Goal: Check status: Check status

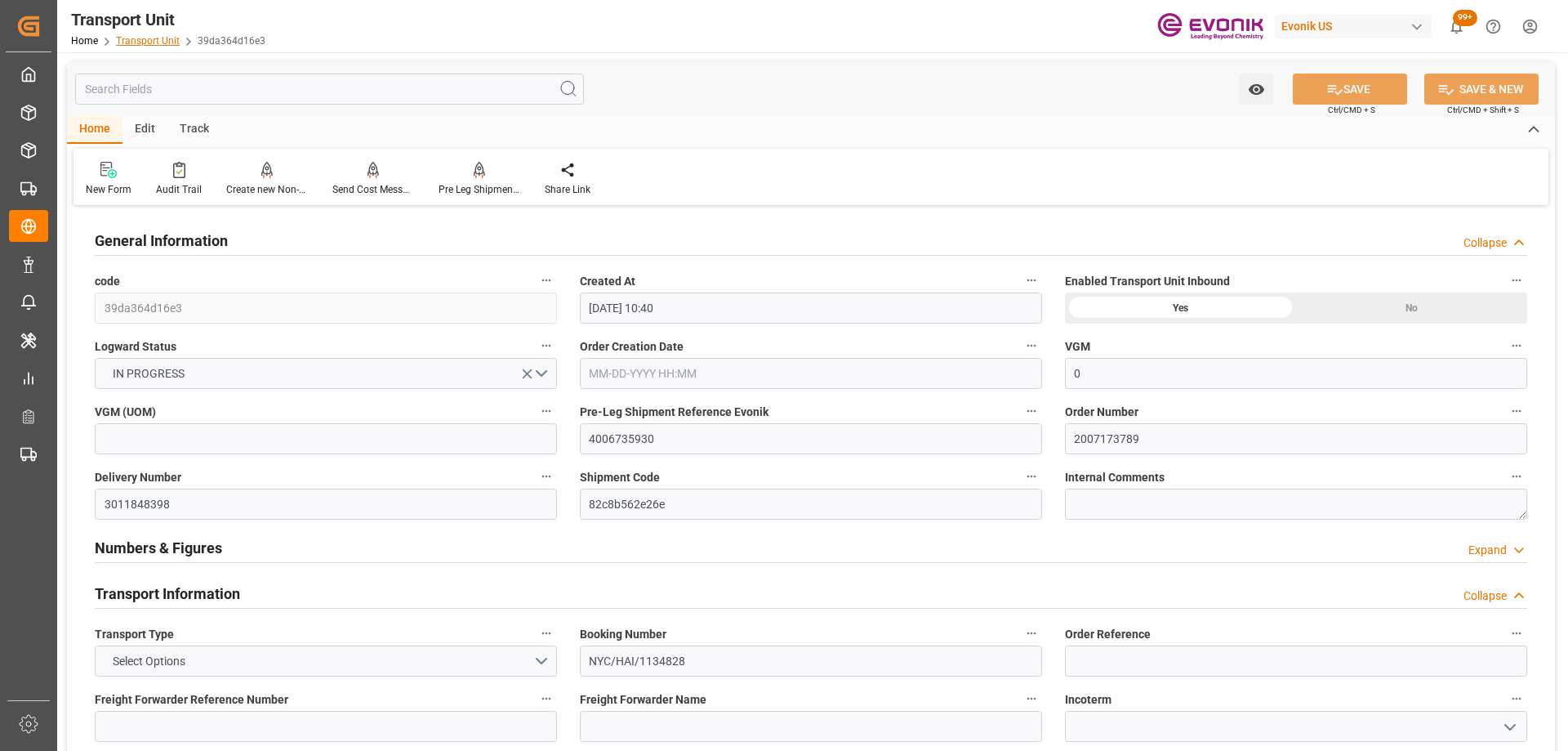
click at [134, 44] on link "Transport Unit" at bounding box center [148, 41] width 64 height 12
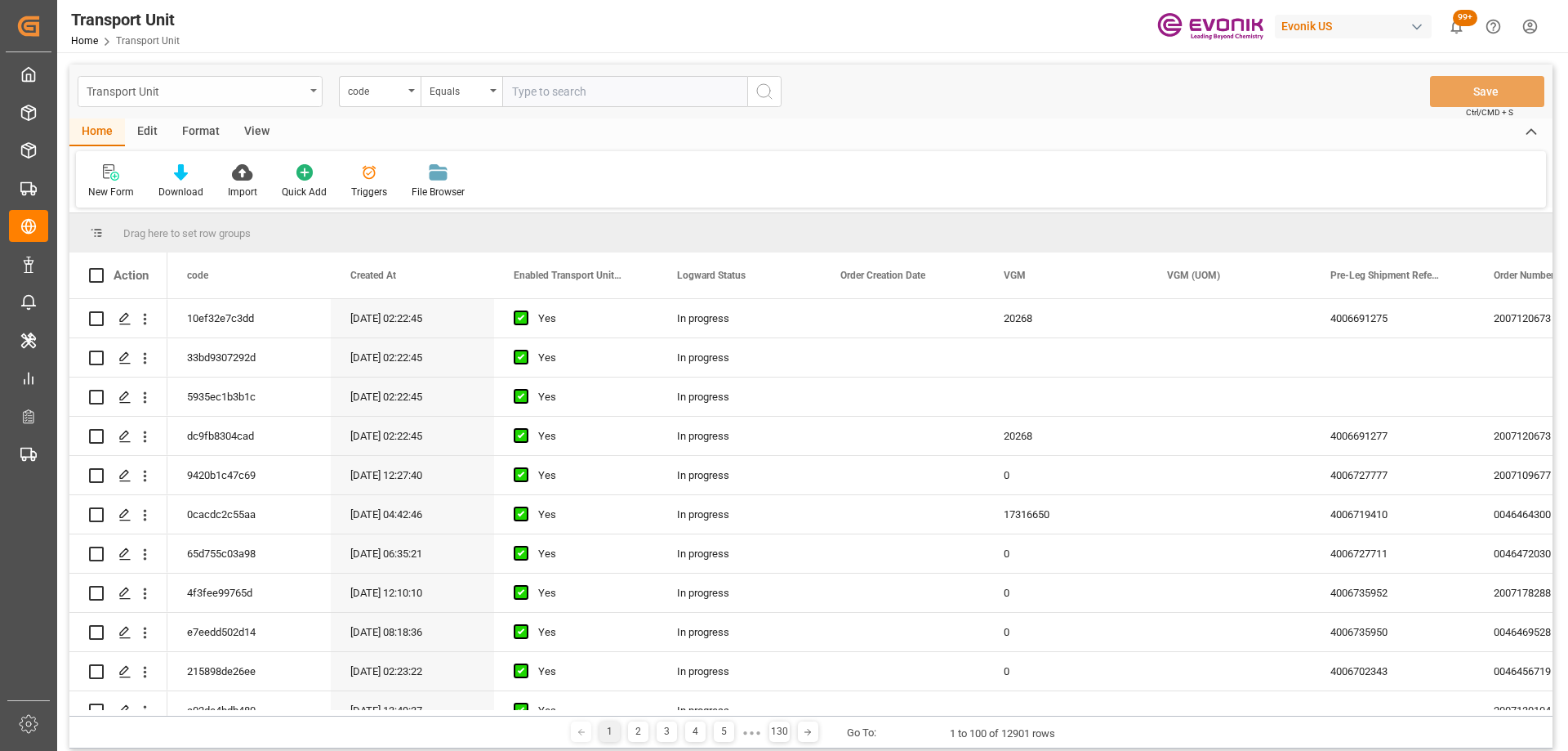
click at [231, 90] on div "Transport Unit" at bounding box center [195, 90] width 218 height 20
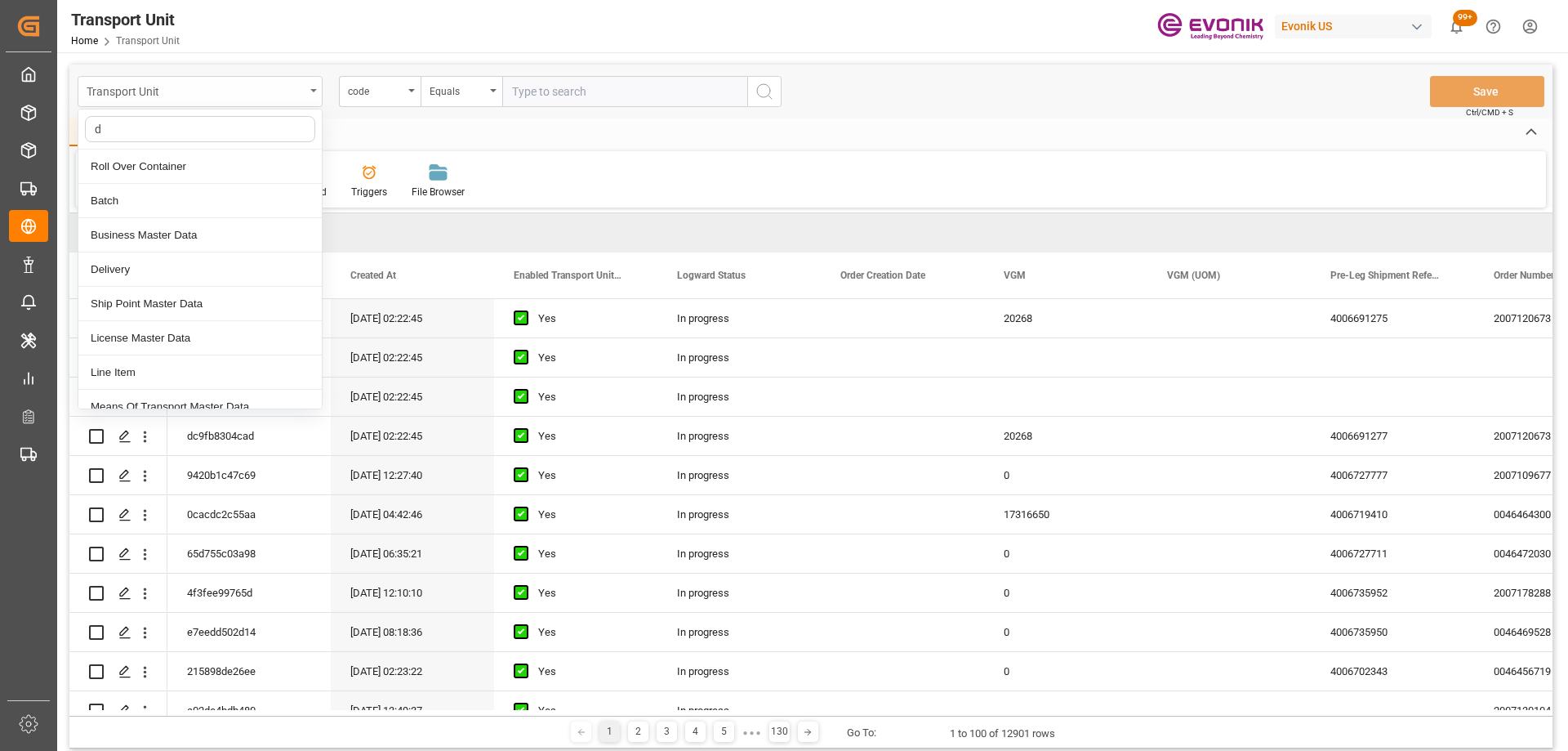
type input "de"
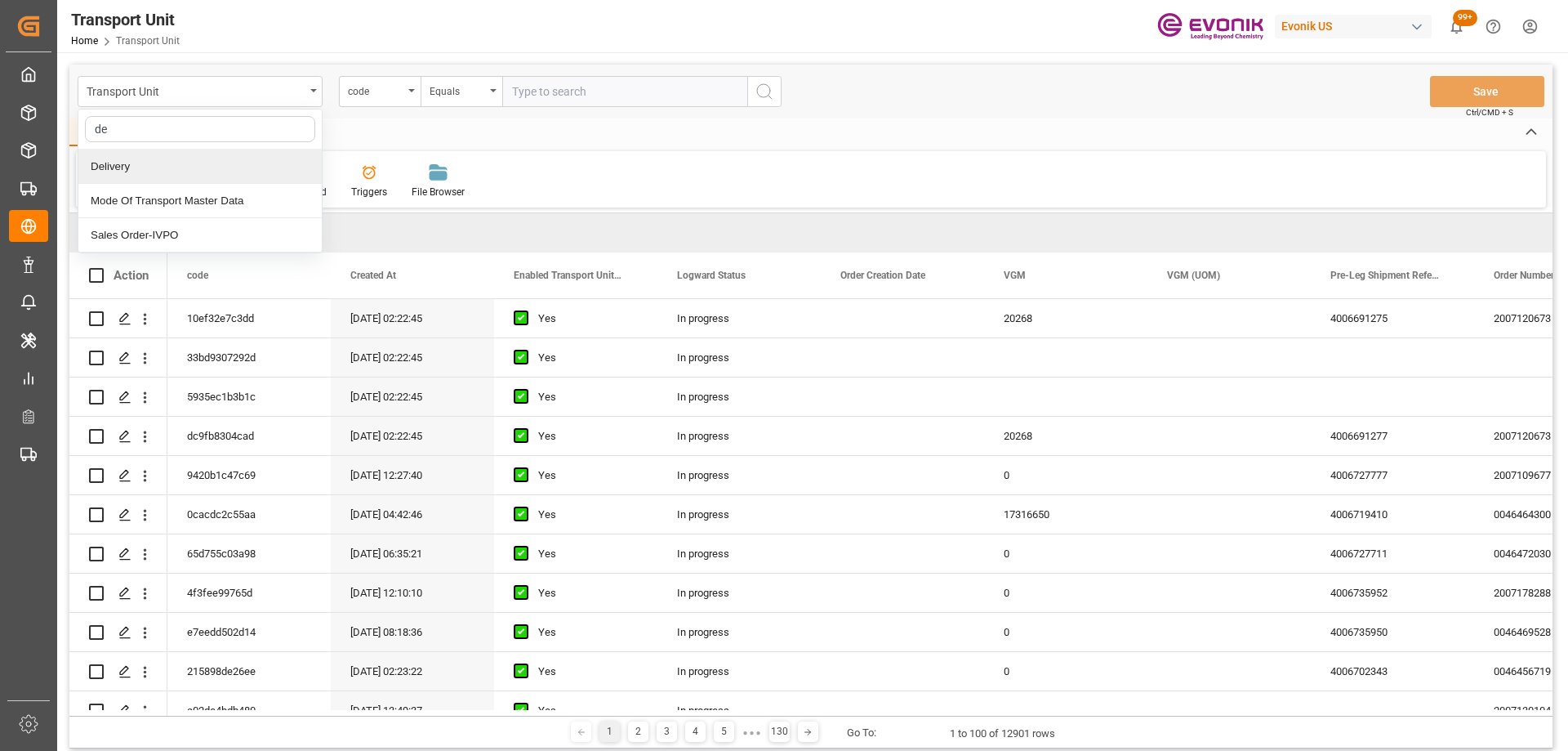
click at [144, 157] on div "Delivery" at bounding box center [200, 167] width 243 height 34
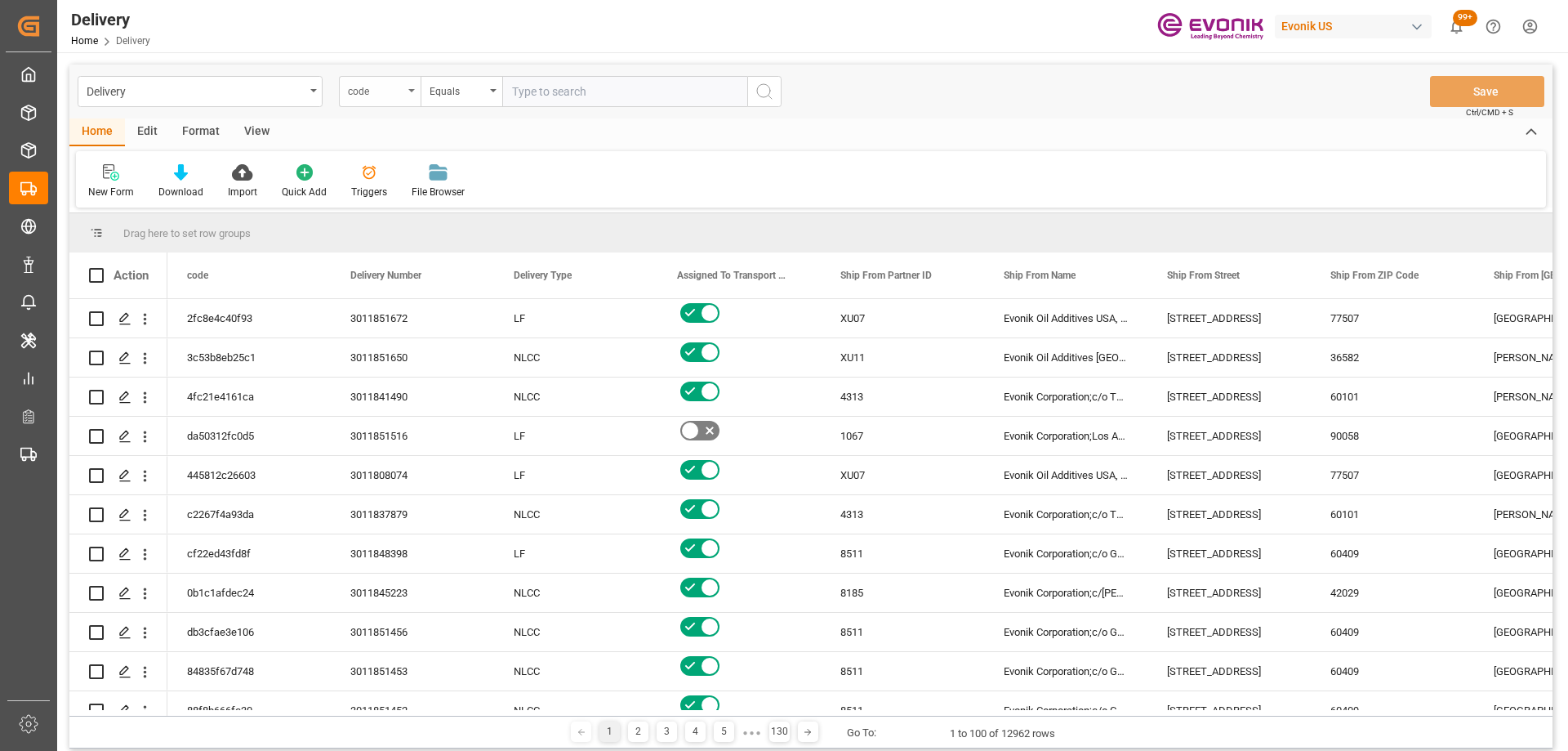
click at [360, 94] on div "code" at bounding box center [376, 90] width 55 height 18
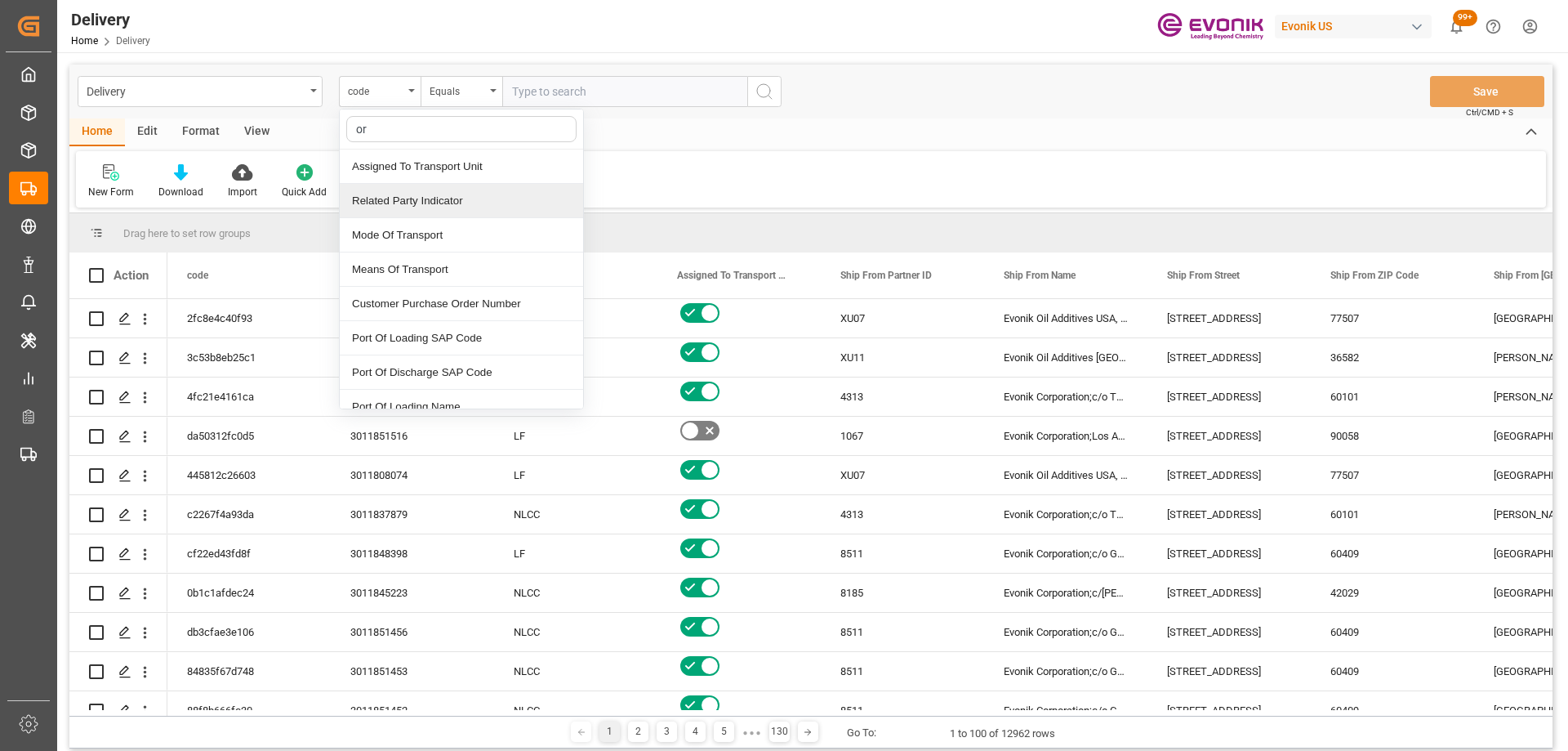
type input "ord"
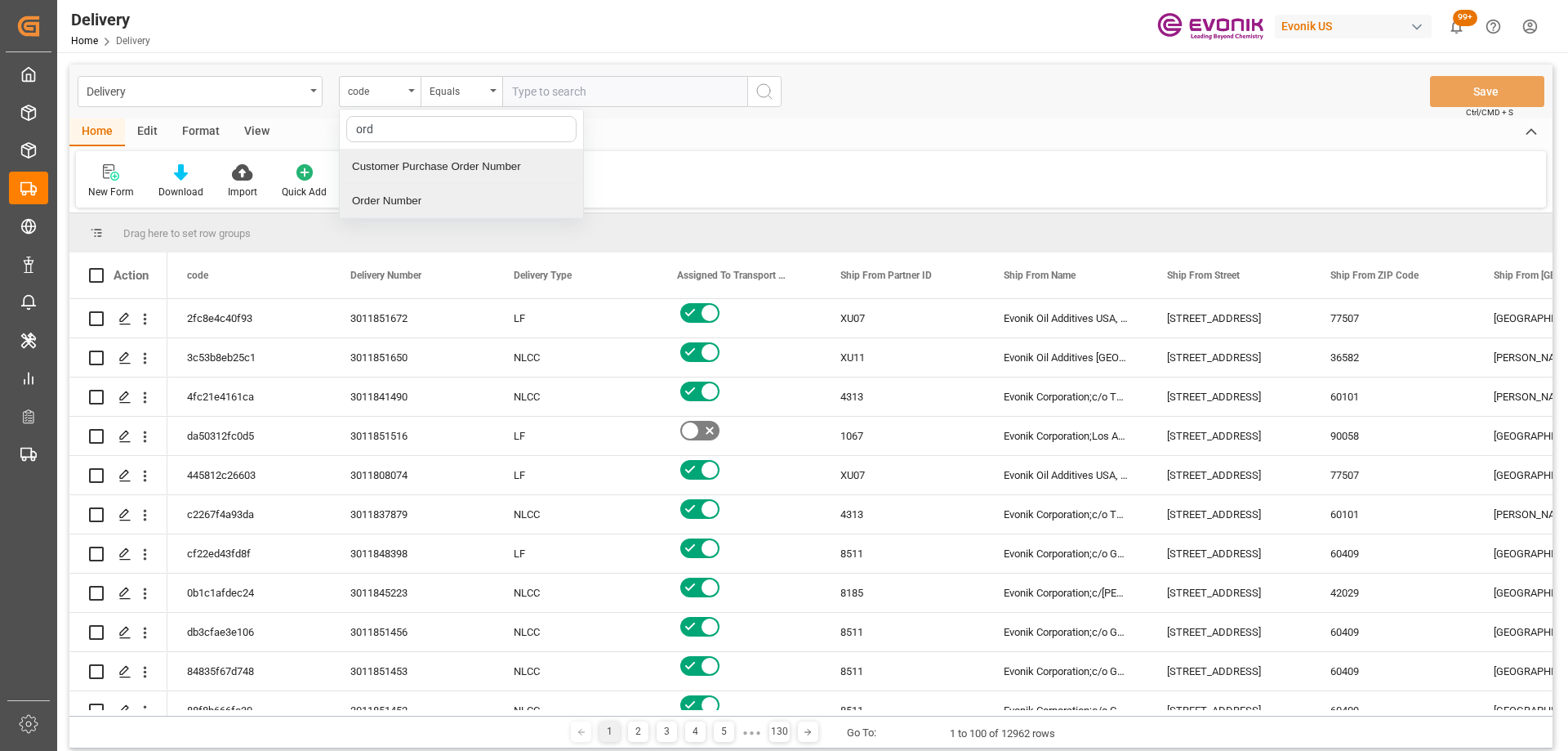
click at [407, 199] on div "Order Number" at bounding box center [461, 201] width 243 height 34
click at [545, 91] on input "text" at bounding box center [624, 91] width 245 height 31
paste input "2007060242"
type input "2007060242"
click at [772, 90] on icon "search button" at bounding box center [764, 91] width 19 height 19
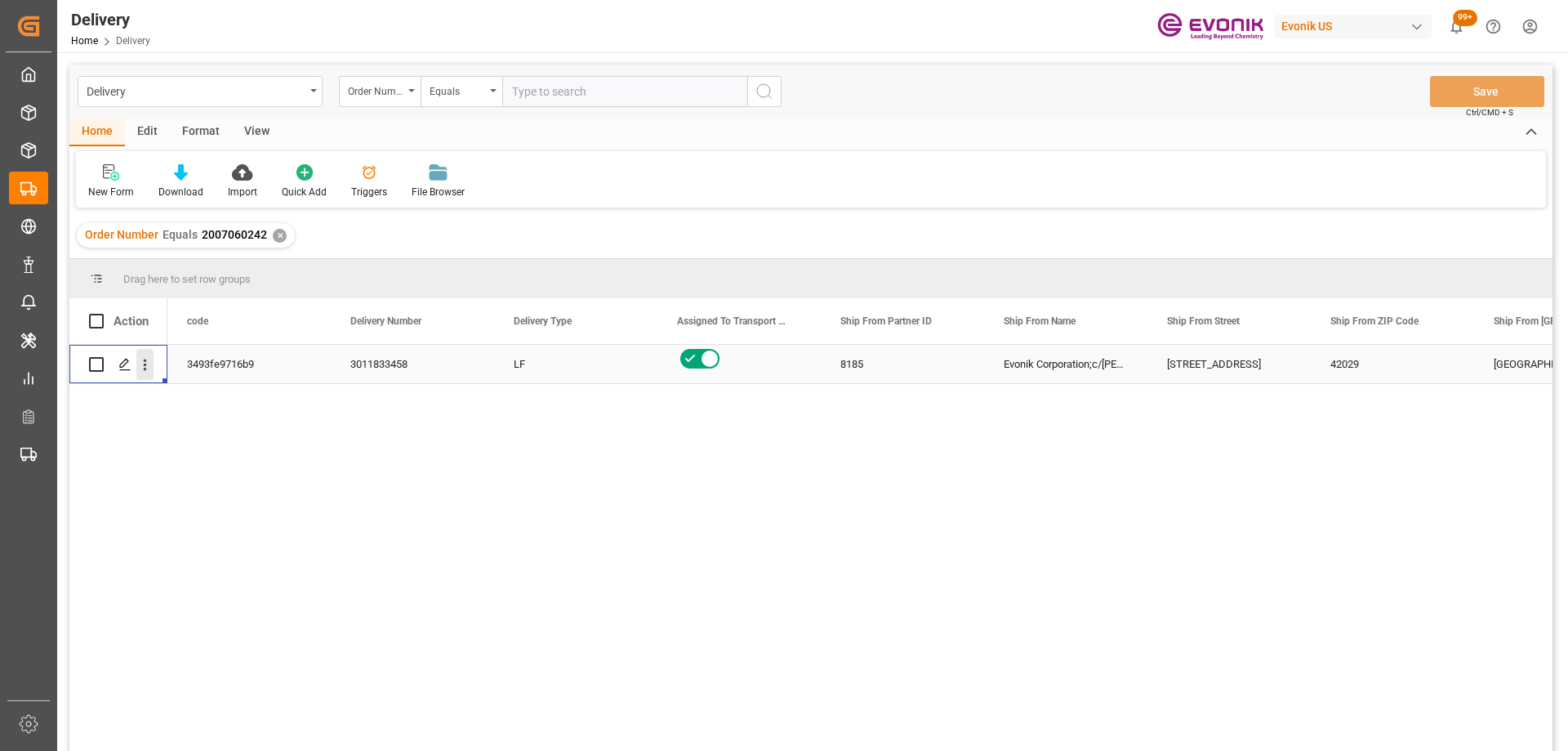
click at [148, 364] on icon "open menu" at bounding box center [145, 365] width 17 height 17
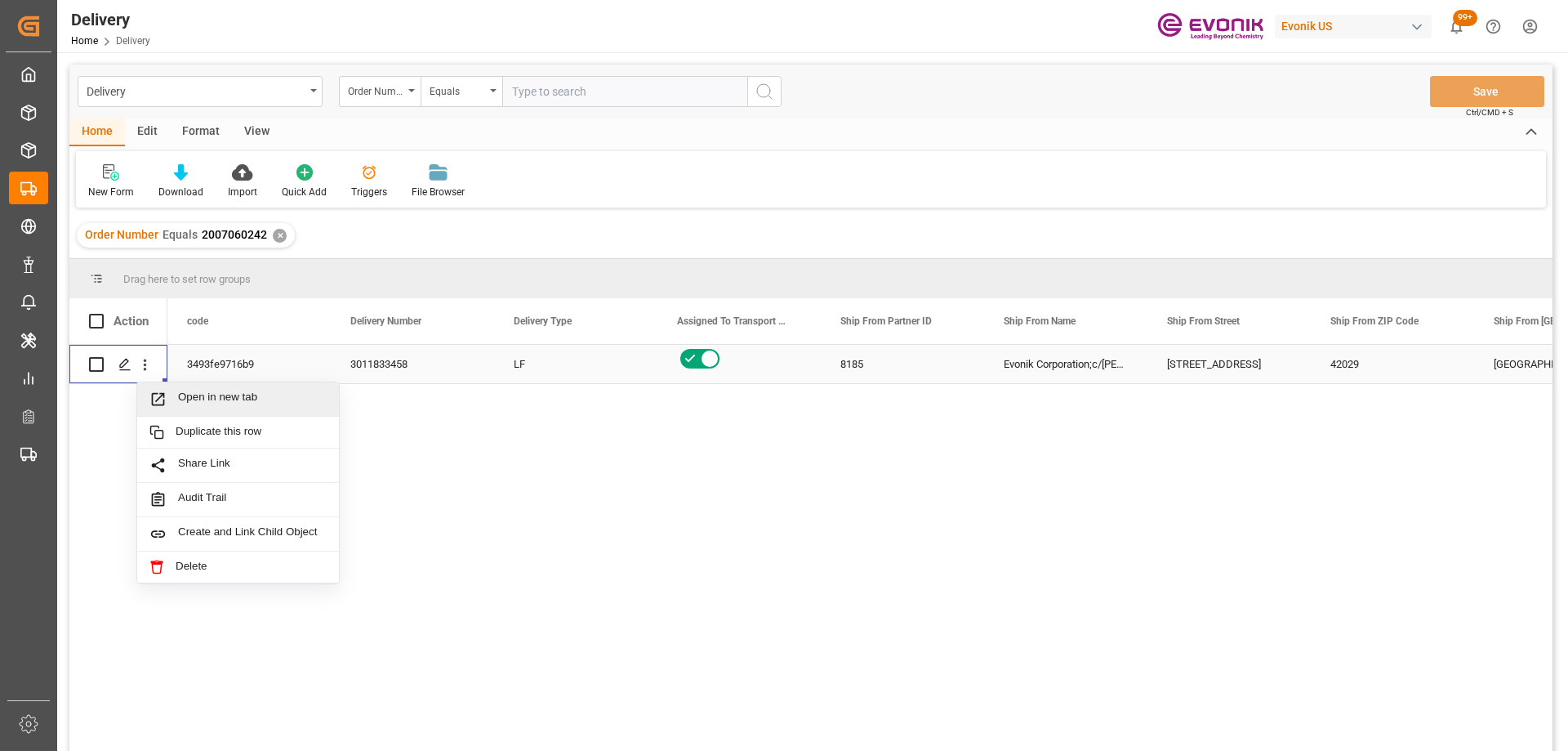
click at [185, 399] on span "Open in new tab" at bounding box center [253, 399] width 149 height 17
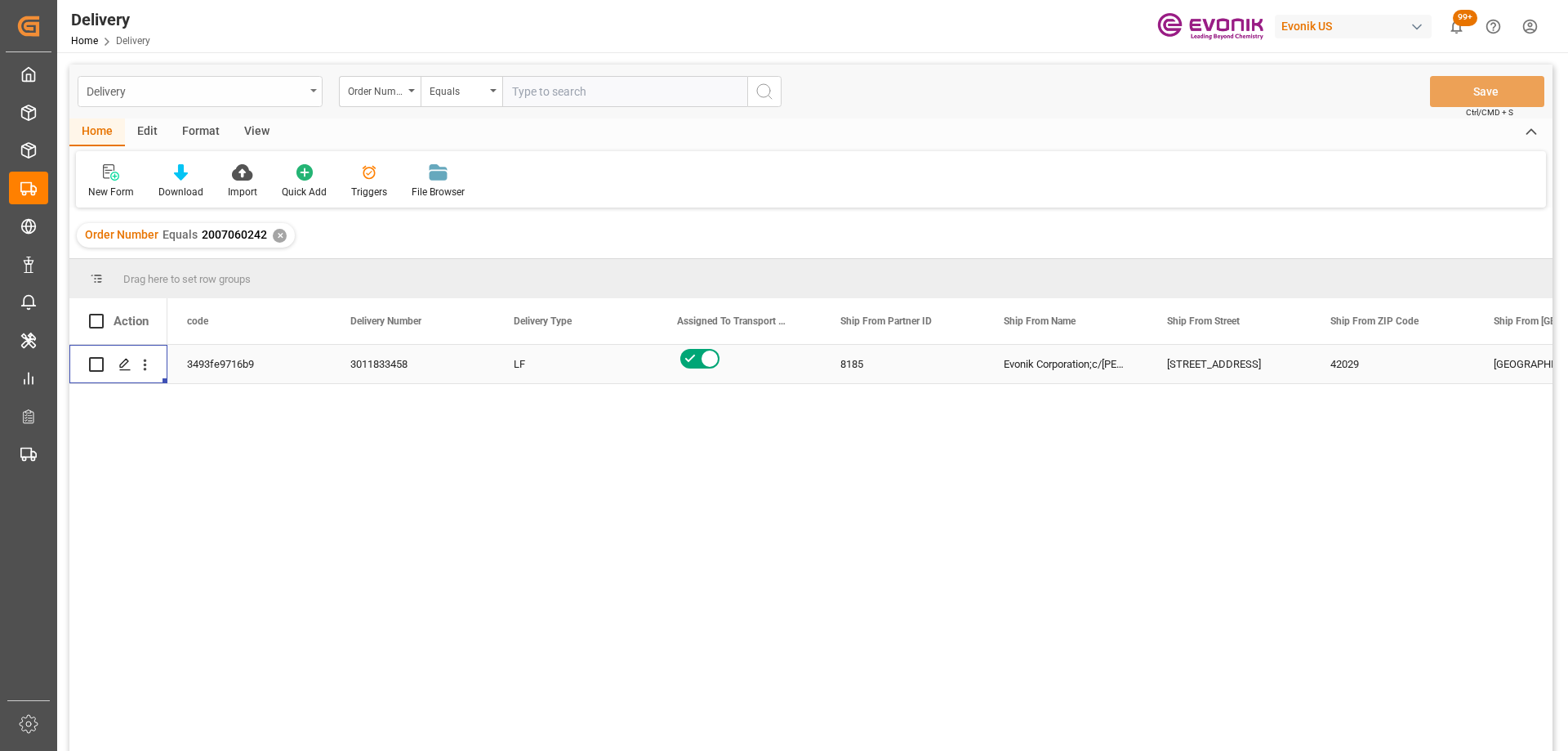
click at [269, 82] on div "Delivery" at bounding box center [195, 90] width 218 height 20
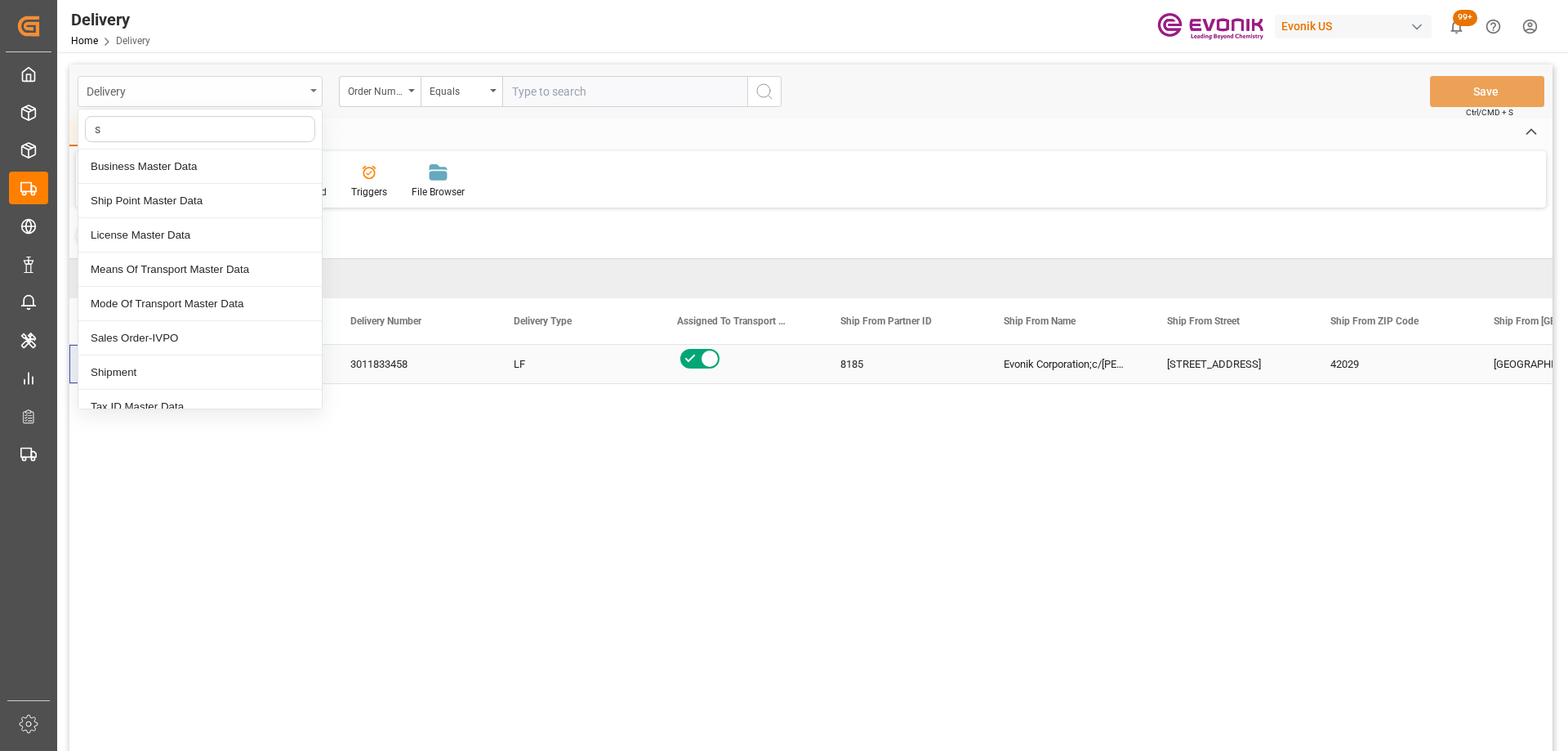
type input "sa"
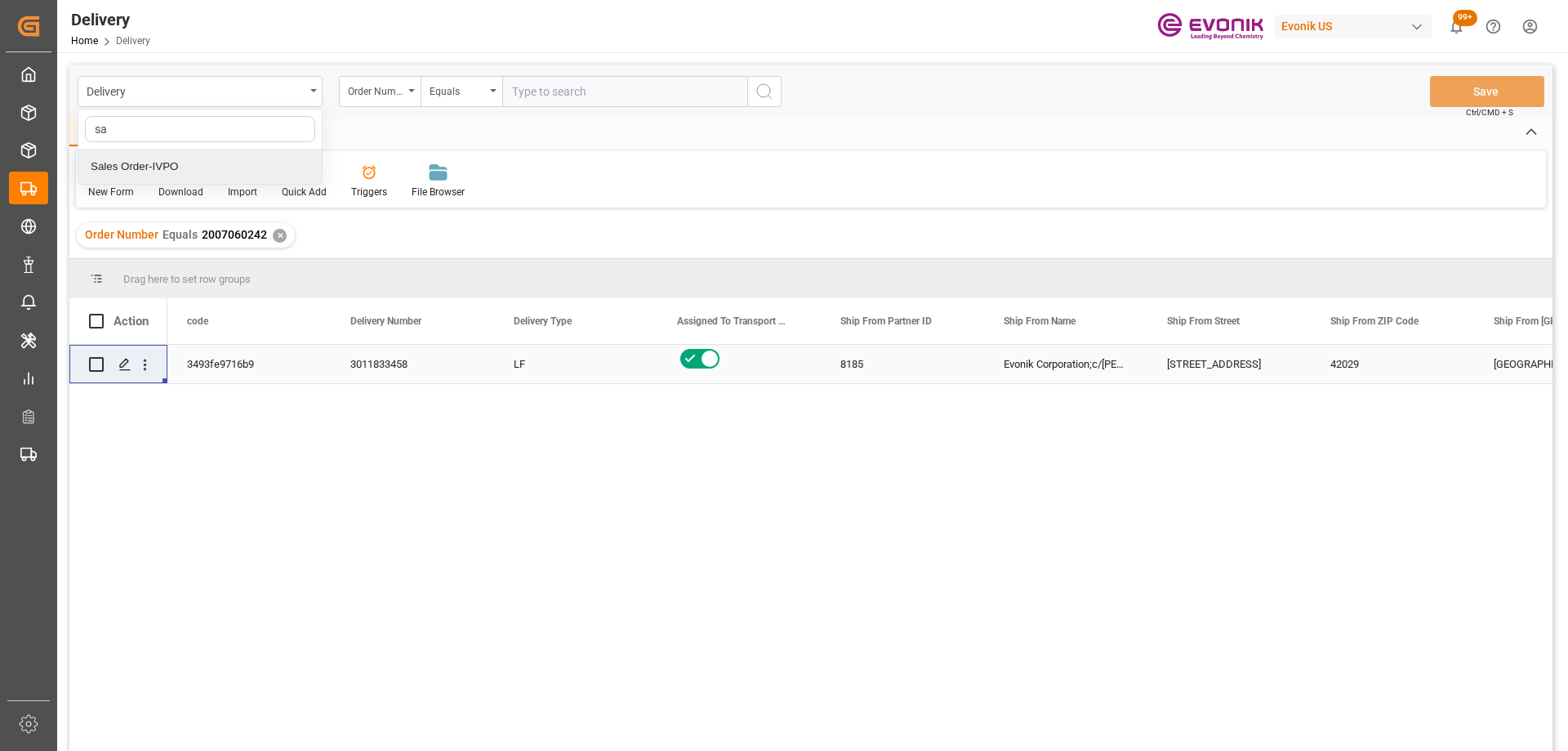
click at [202, 162] on div "Sales Order-IVPO" at bounding box center [200, 167] width 243 height 34
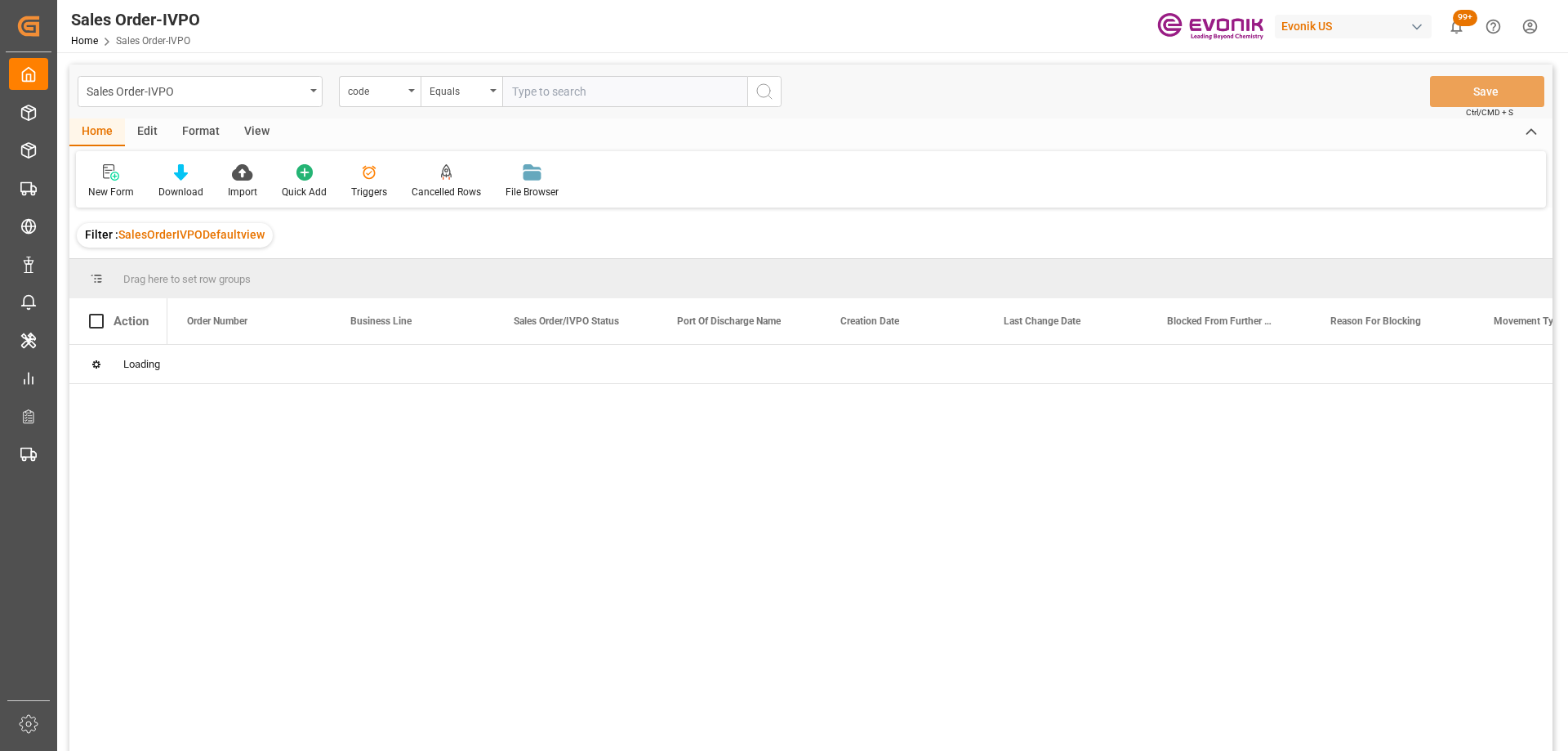
click at [366, 90] on div "code" at bounding box center [376, 90] width 55 height 18
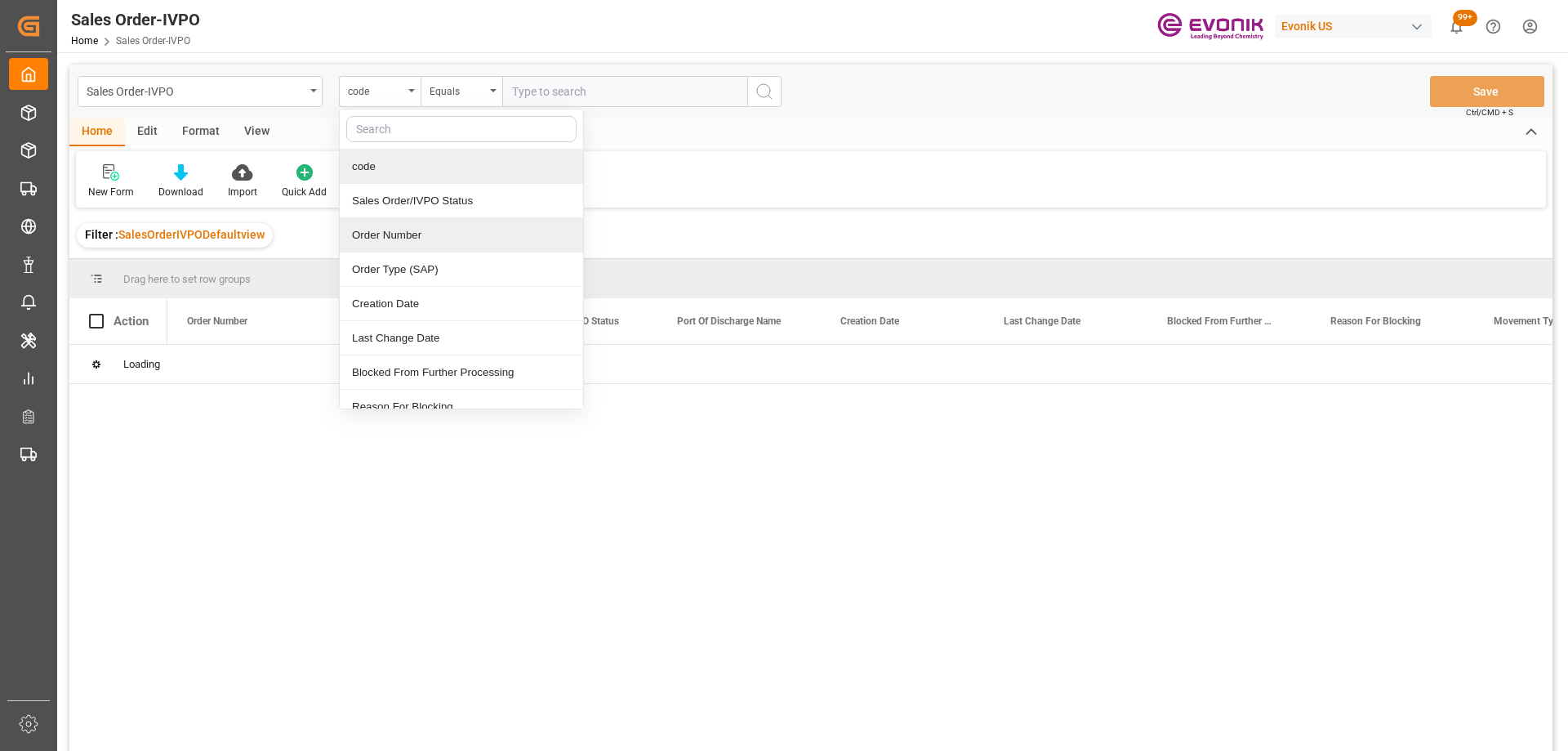
click at [390, 237] on div "Order Number" at bounding box center [461, 235] width 243 height 34
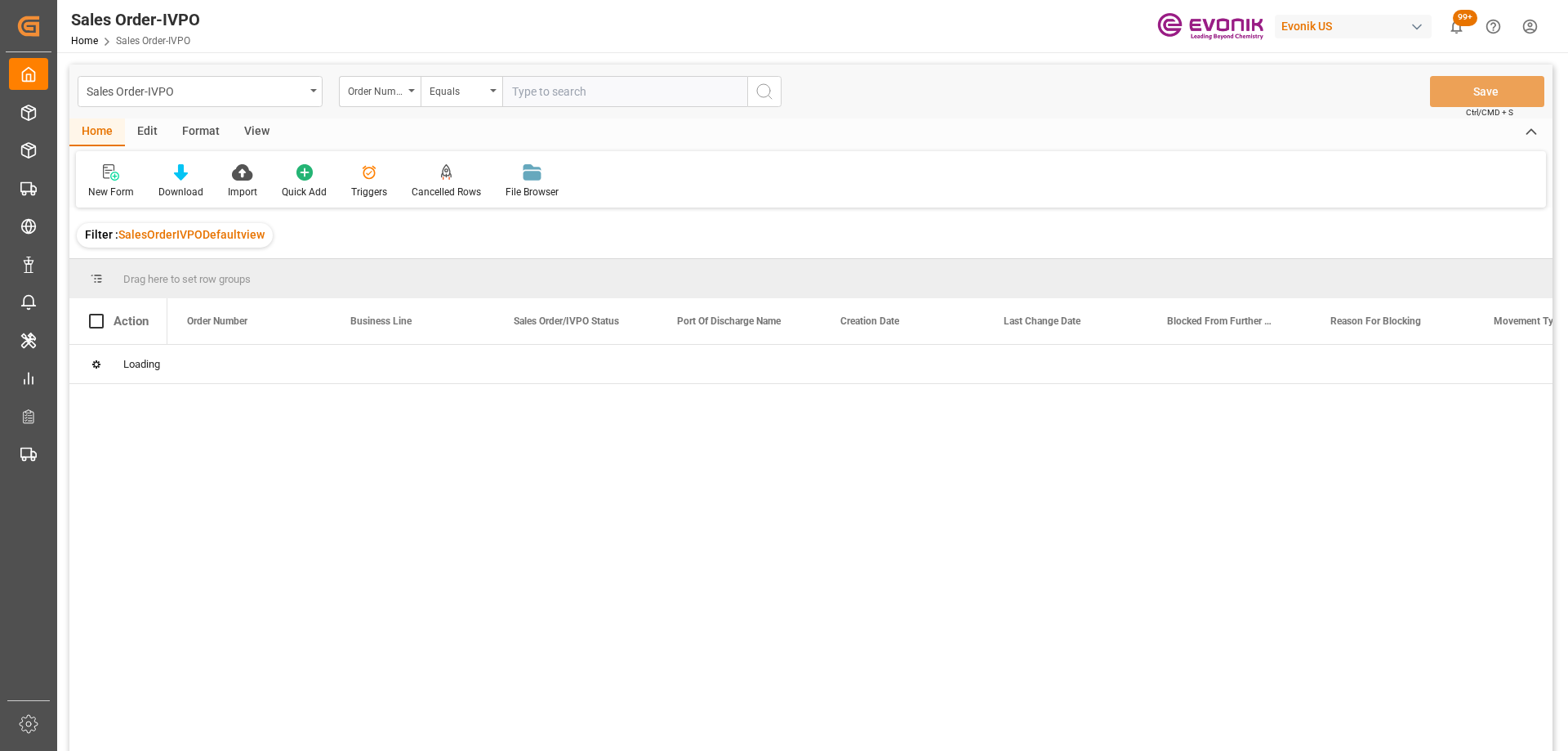
click at [535, 92] on input "text" at bounding box center [624, 91] width 245 height 31
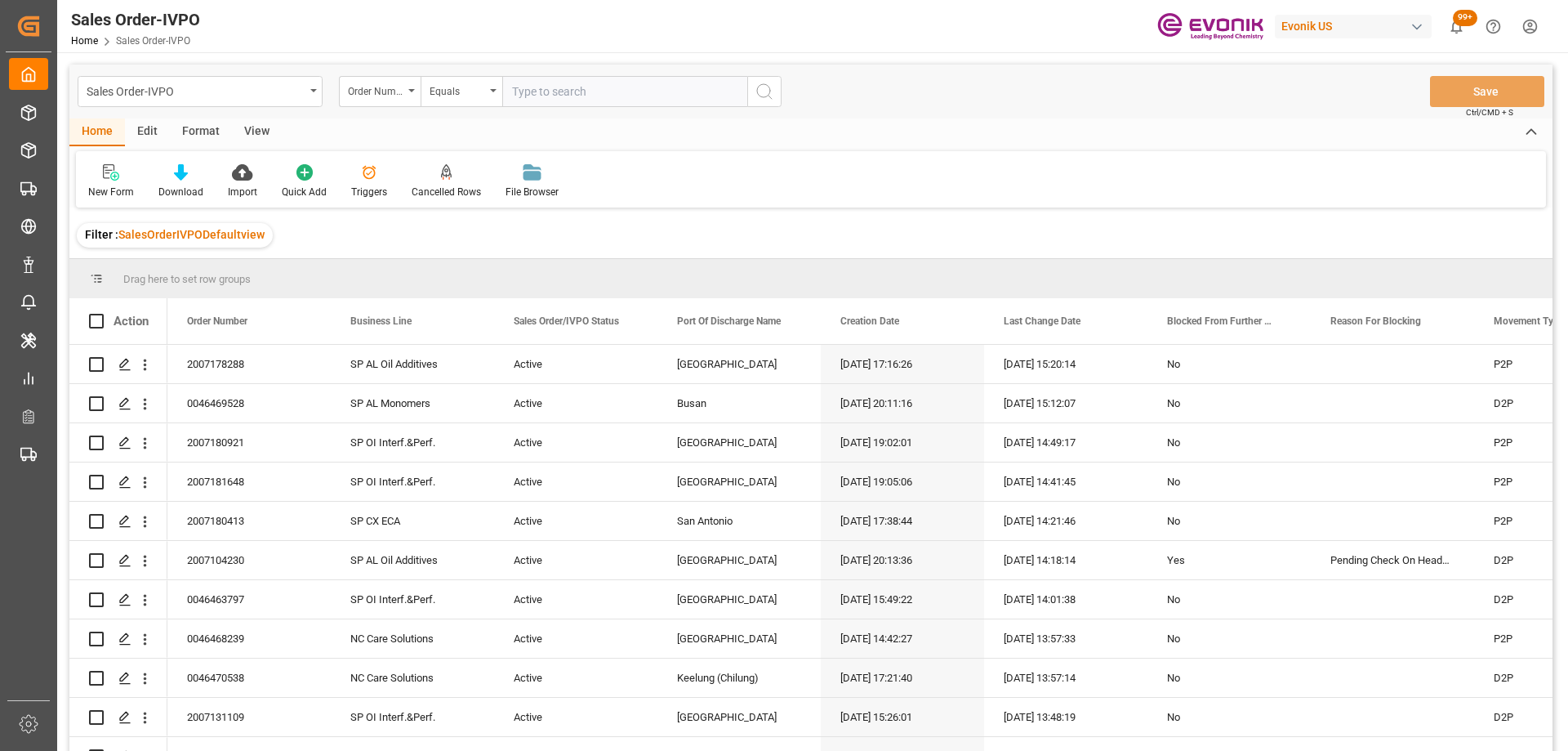
paste input "0046474098"
type input "0046474098"
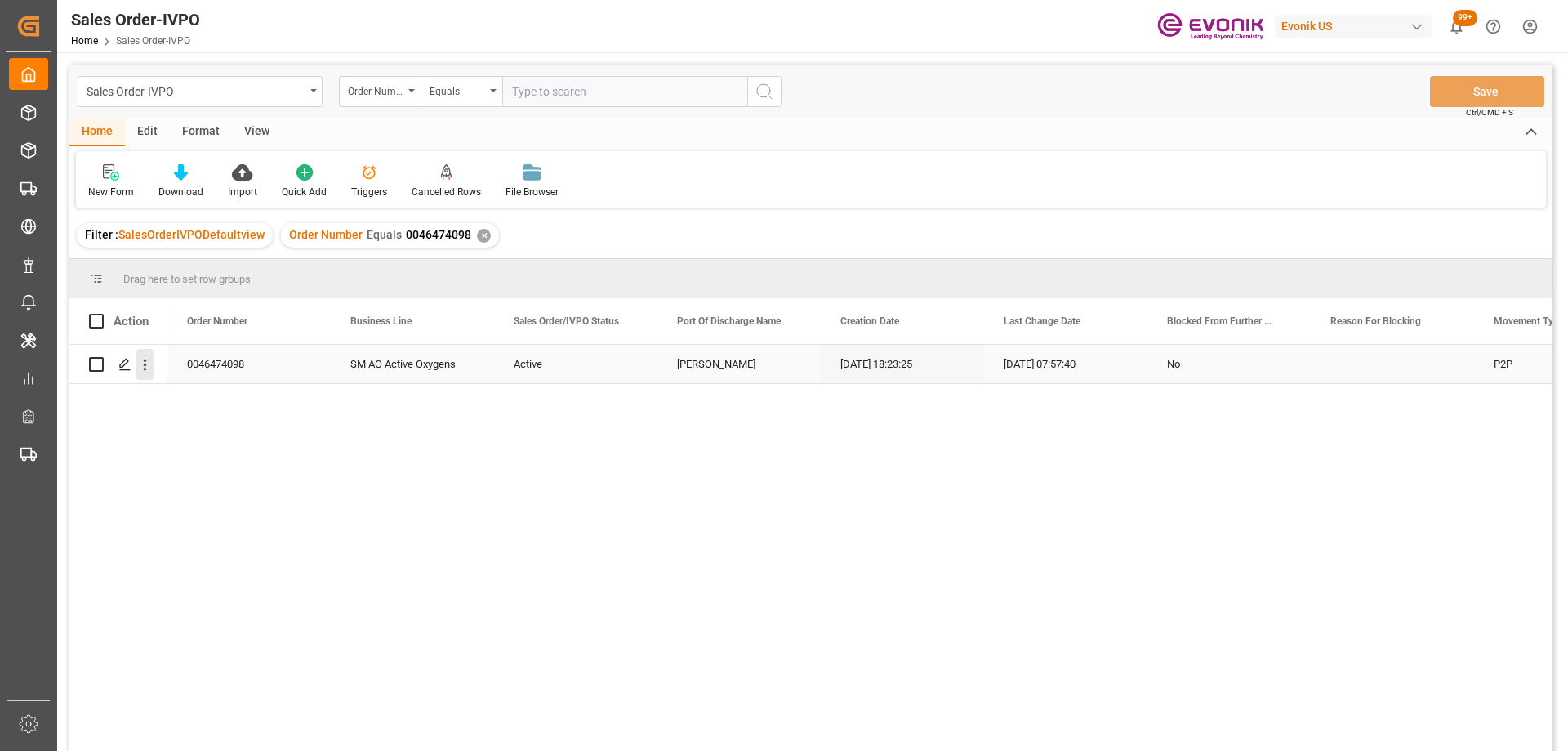
click at [152, 365] on icon "open menu" at bounding box center [145, 365] width 17 height 17
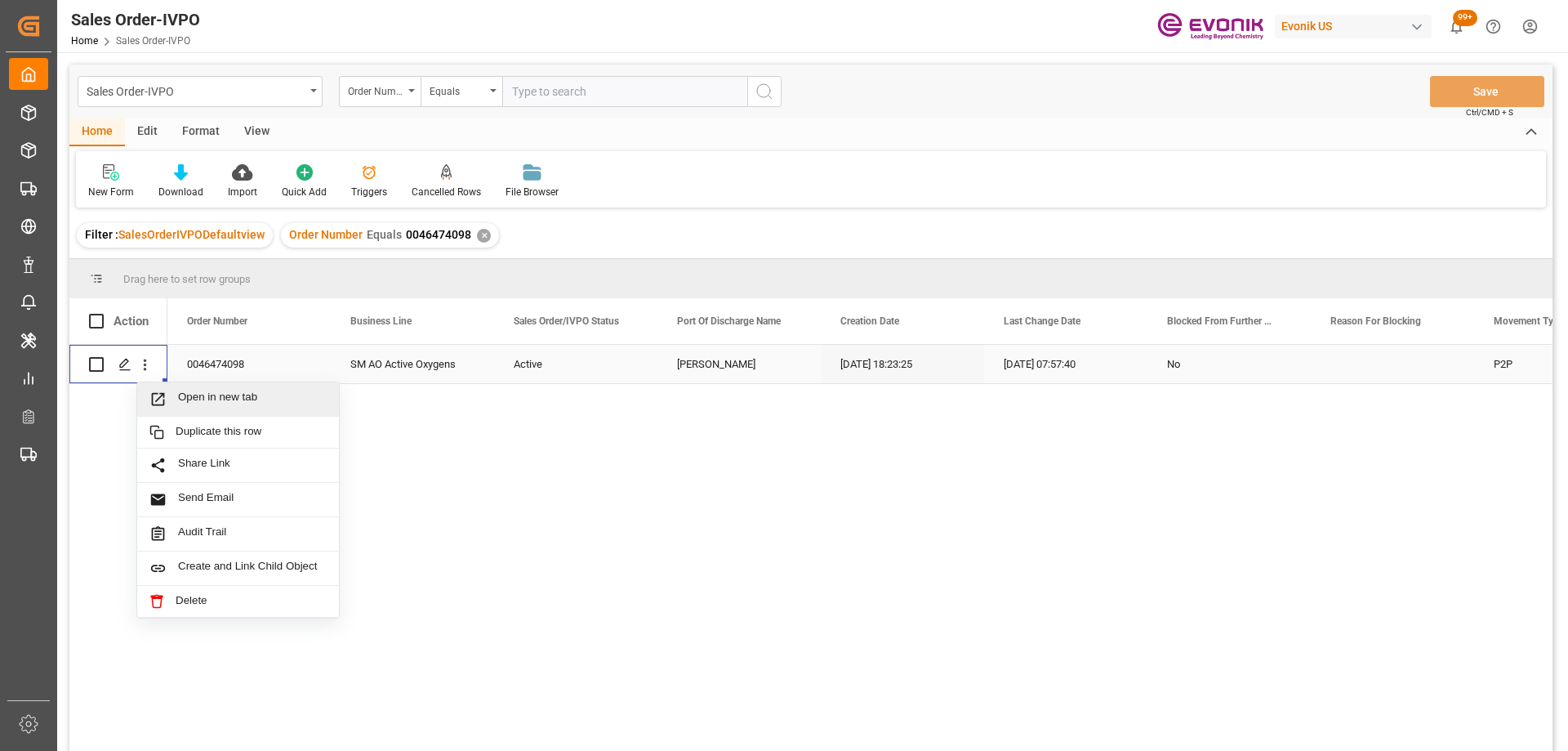
click at [219, 416] on div "Open in new tab" at bounding box center [238, 399] width 202 height 34
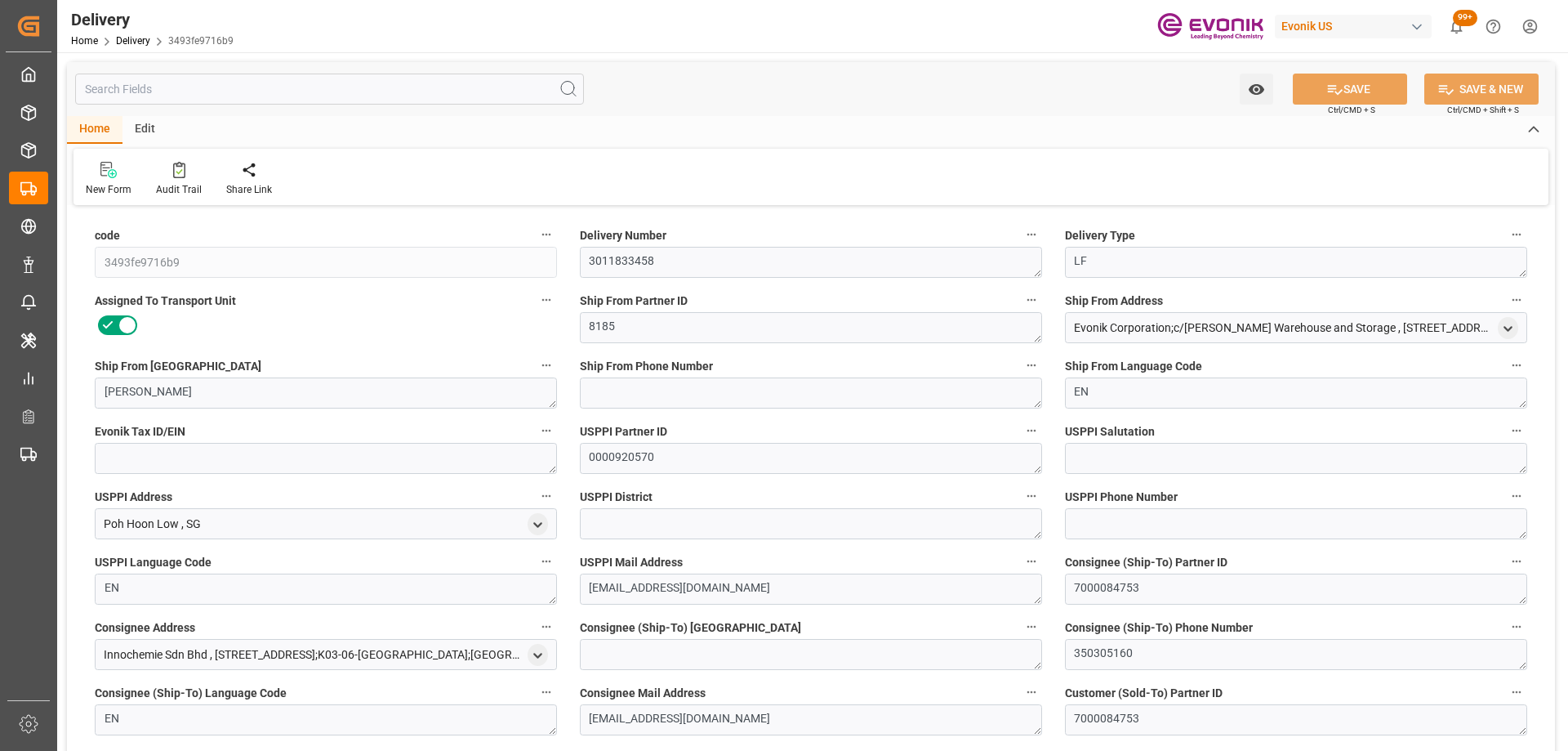
type input "USLAX"
type input "MYPKG"
type input "0"
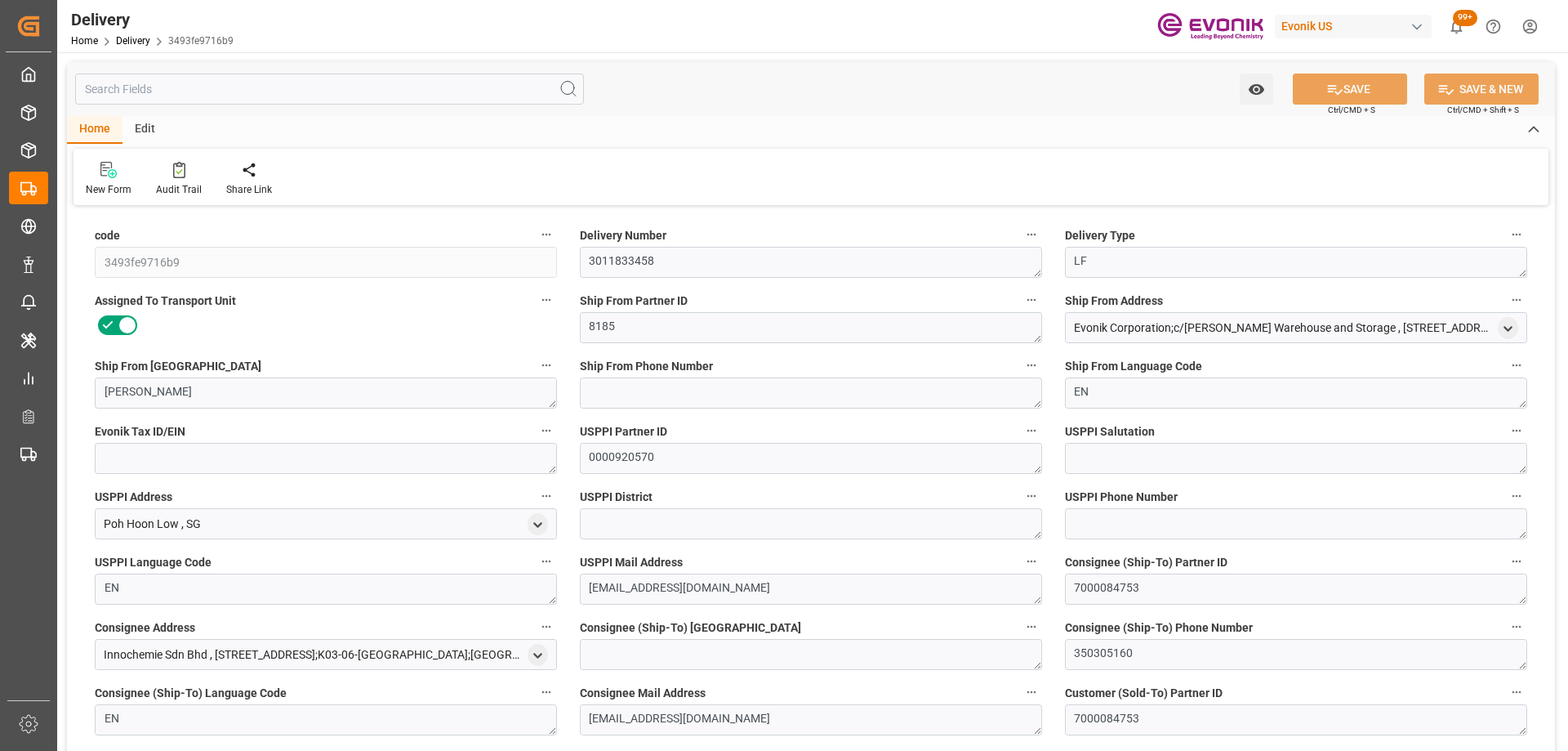
type input "6"
type input "0"
type input "11-15-2025"
type input "09-19-2025"
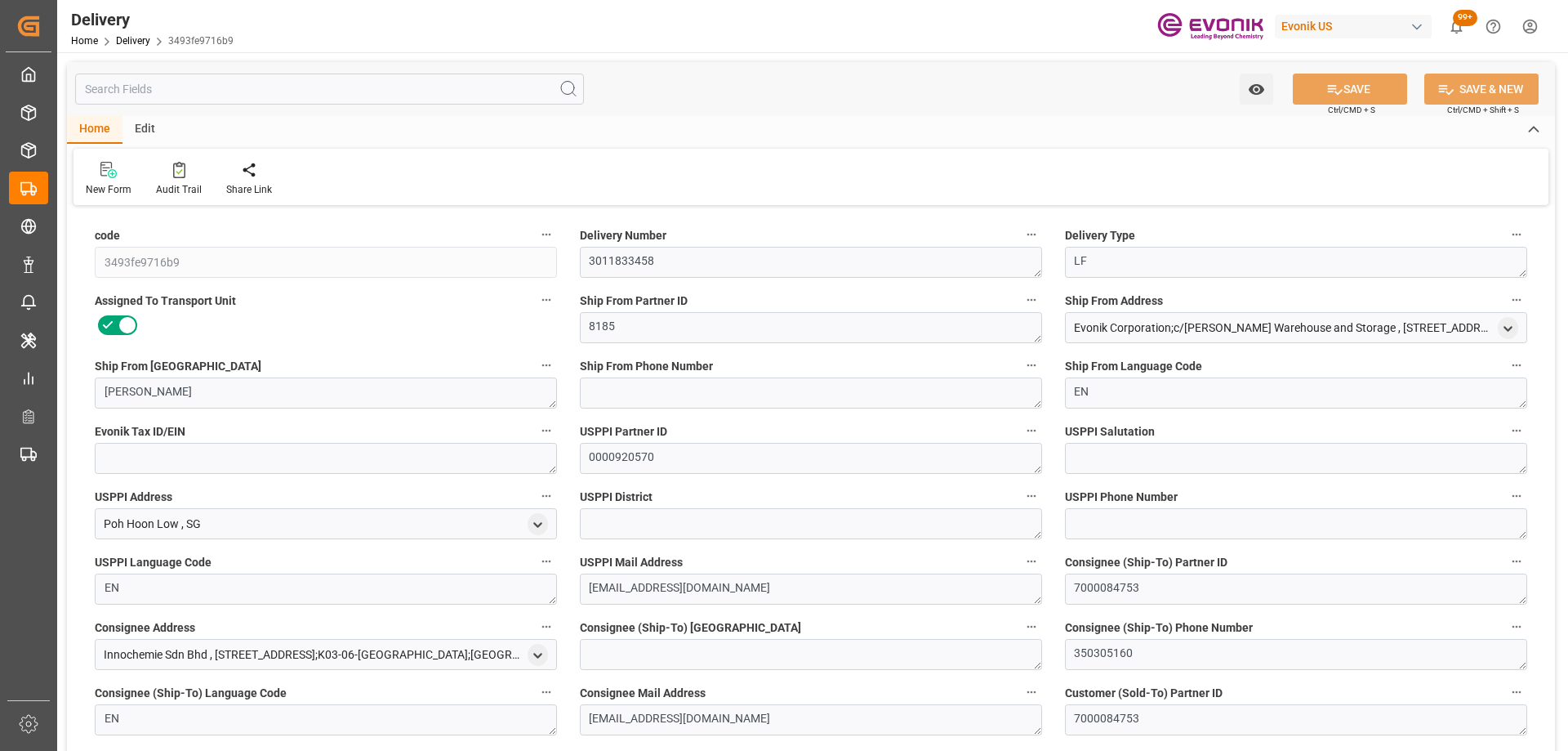
type input "09-12-2025"
type input "09-16-2025 00:00"
type input "09-12-2025 15:35"
type input "09-16-2025 13:37"
click at [211, 87] on input "text" at bounding box center [330, 89] width 509 height 31
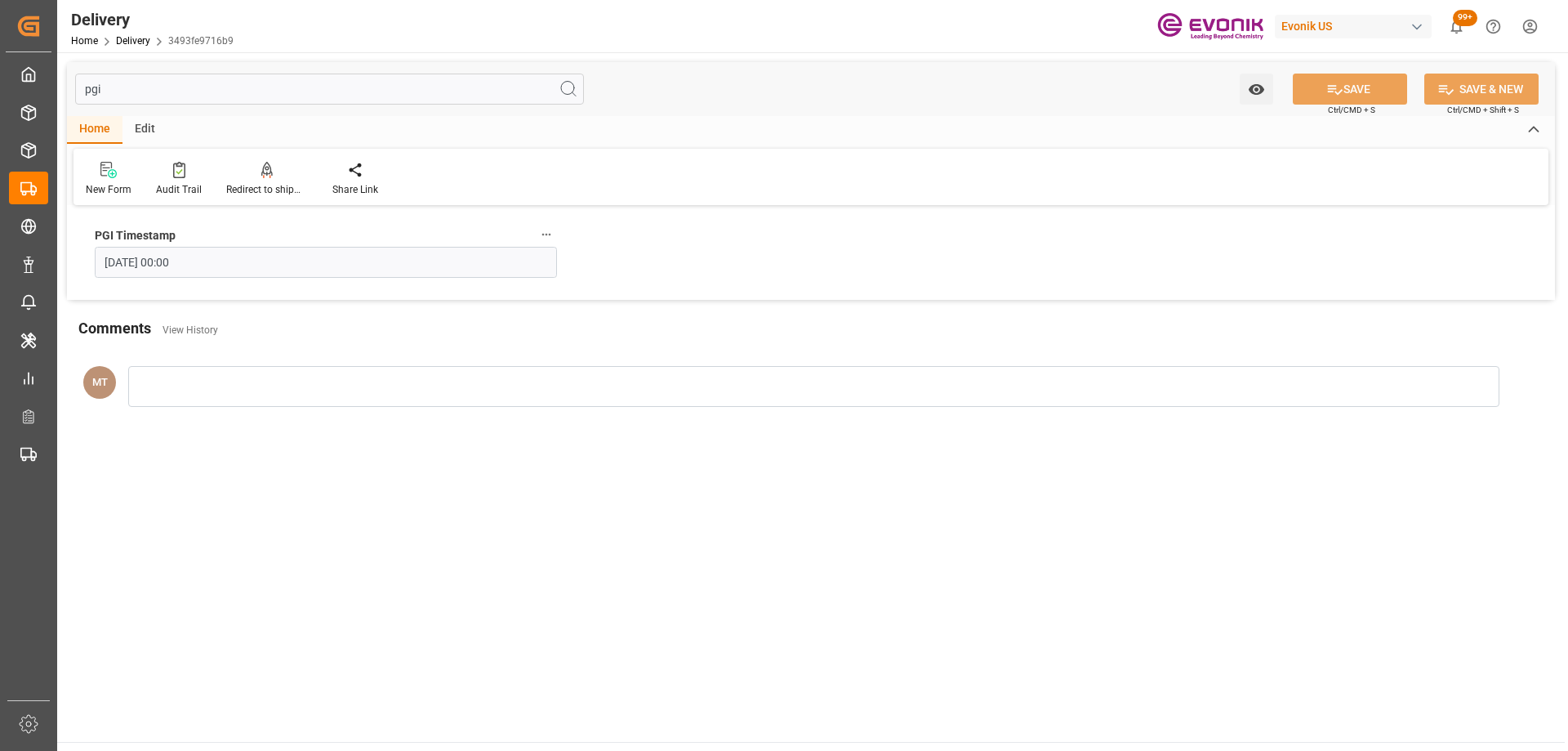
type input "pgi"
click at [937, 522] on main "pgi Watch Option SAVE Ctrl/CMD + S SAVE & NEW Ctrl/CMD + Shift + S Home Edit Ne…" at bounding box center [811, 397] width 1508 height 690
click at [204, 80] on input "pgi" at bounding box center [330, 89] width 509 height 31
drag, startPoint x: 163, startPoint y: 80, endPoint x: 3, endPoint y: 77, distance: 160.0
click at [3, 77] on div "Created by potrace 1.15, written by Peter Selinger 2001-2017 Created by potrace…" at bounding box center [784, 375] width 1568 height 751
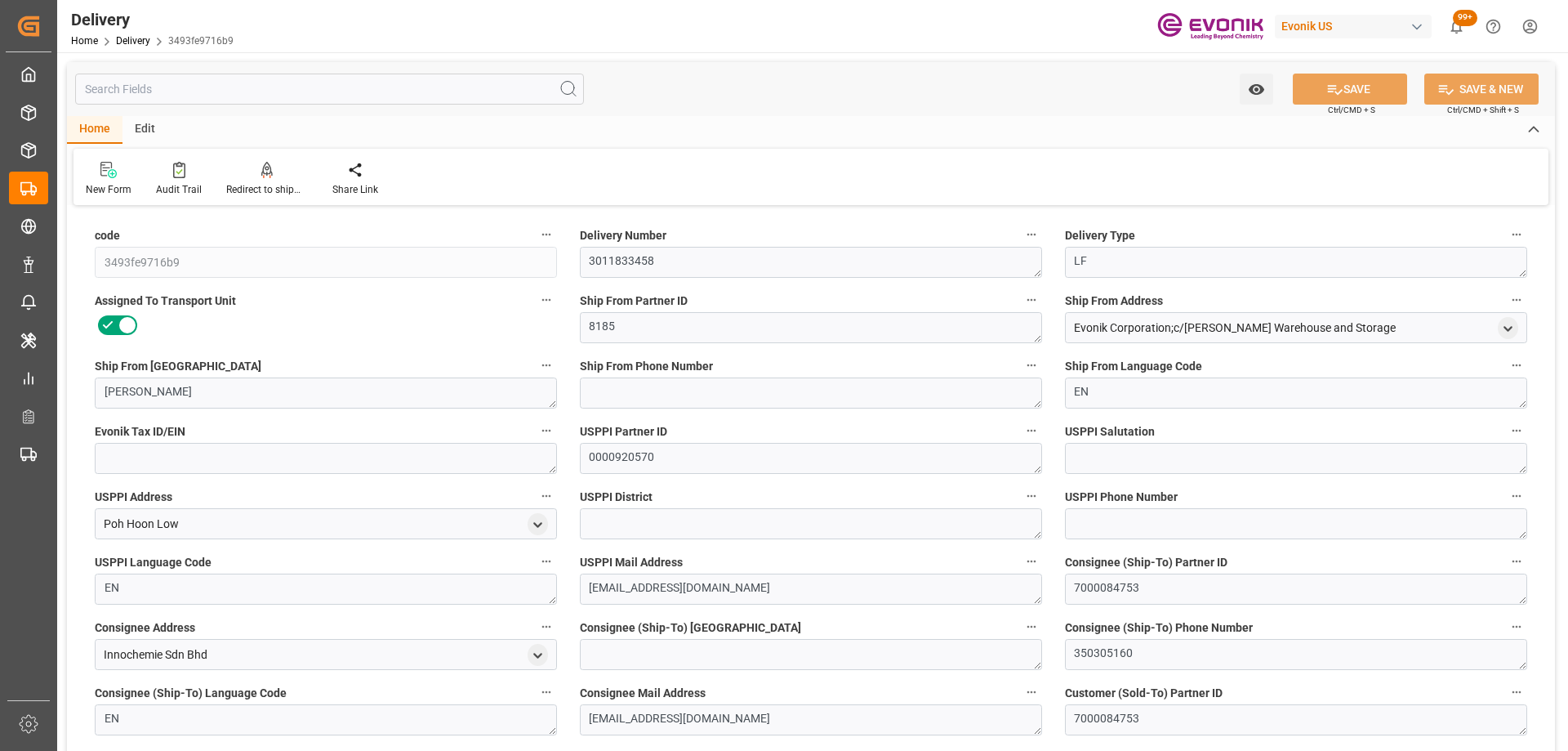
type input "USLAX"
type input "MYPKG"
type input "0"
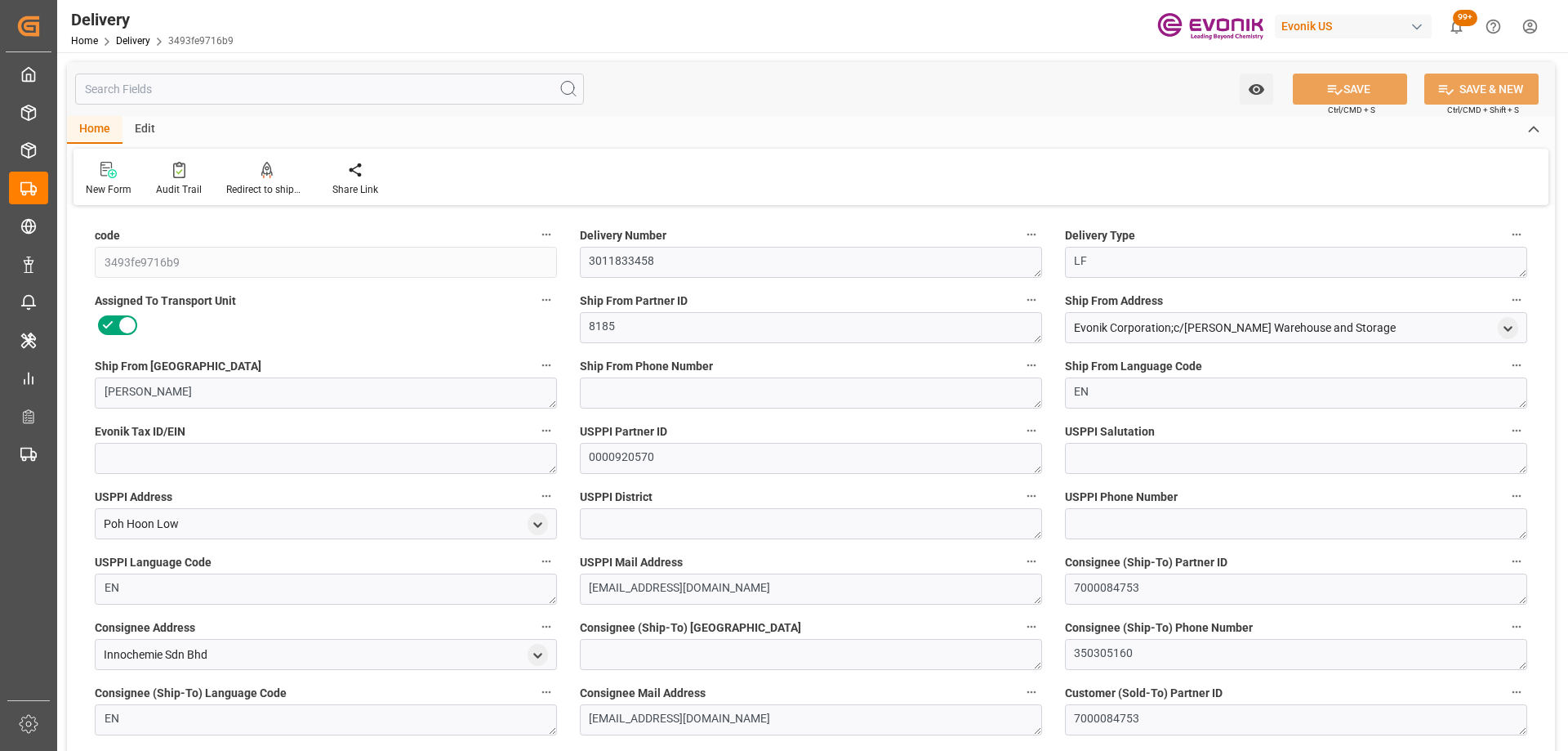
type input "6"
type input "0"
type input "11-15-2025"
type input "09-19-2025"
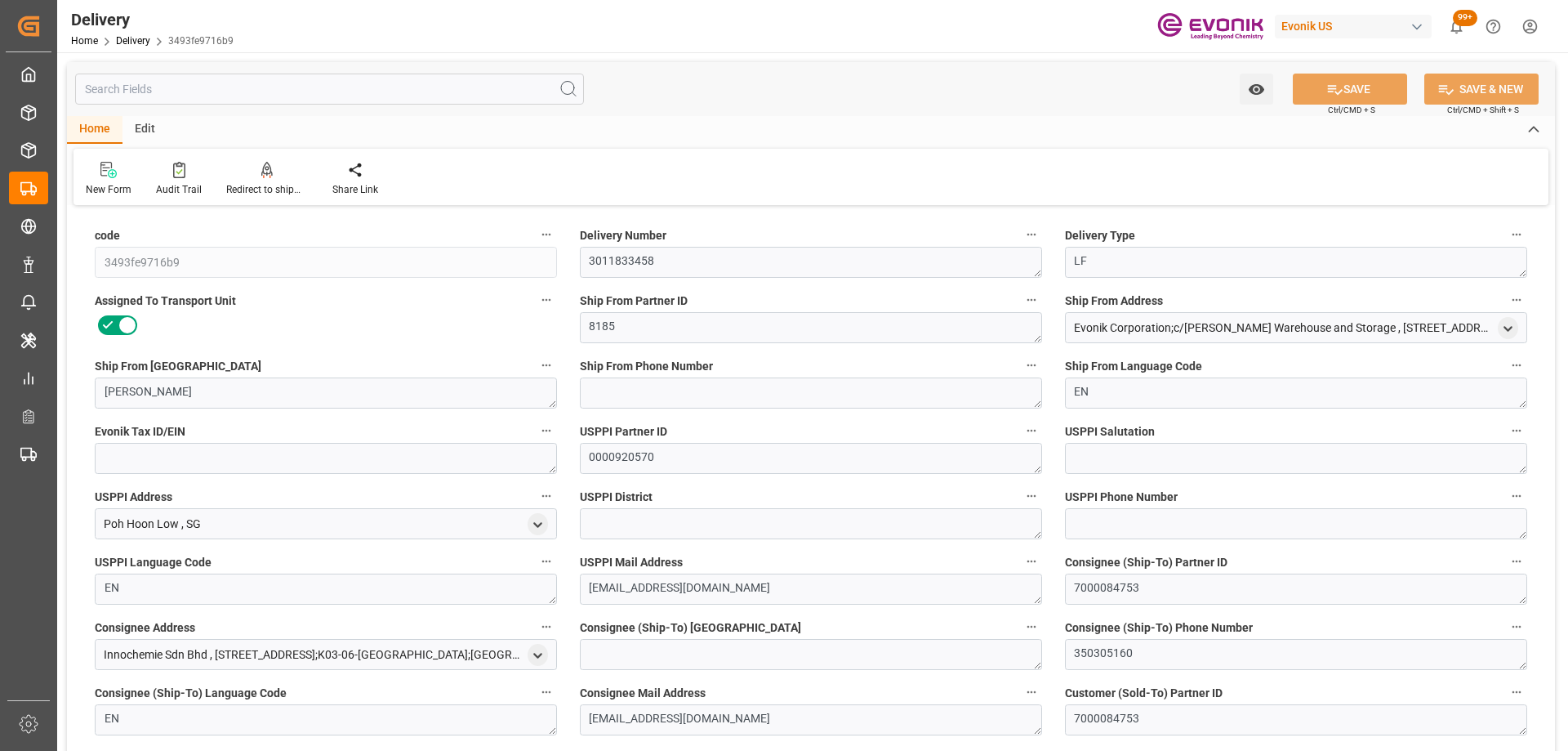
type input "09-12-2025"
type input "09-12-2025 15:35"
type input "09-16-2025 13:37"
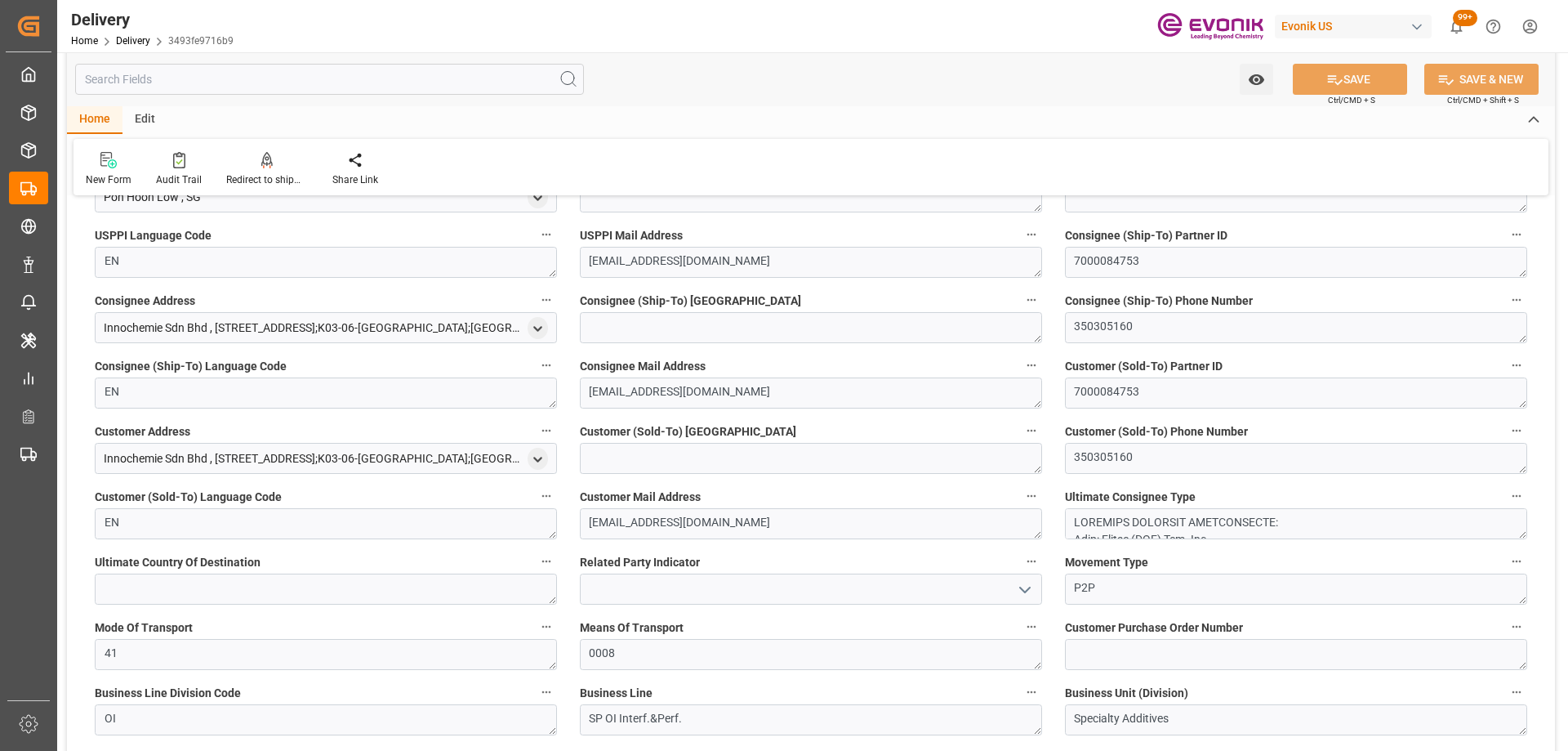
scroll to position [572, 0]
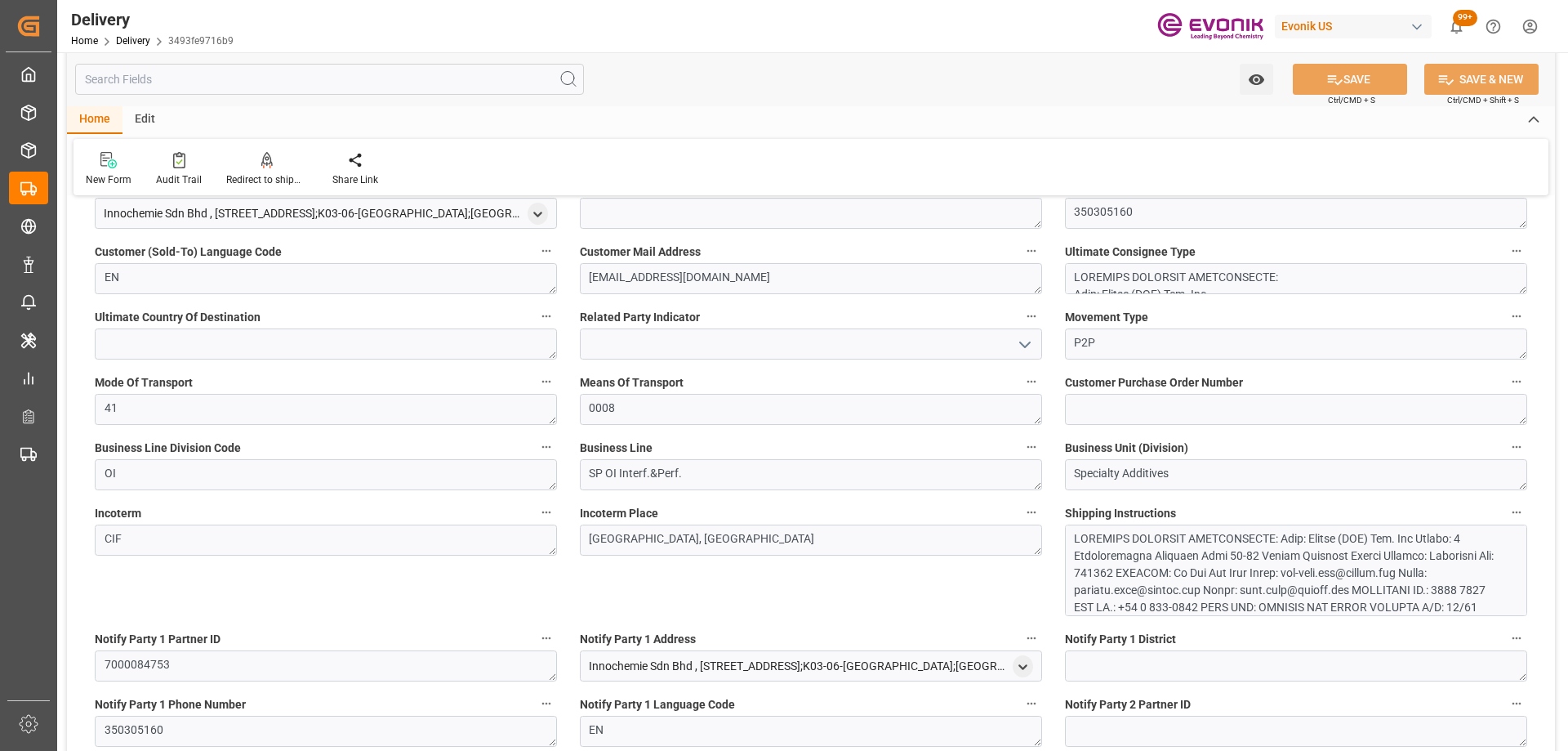
click at [219, 91] on input "text" at bounding box center [330, 79] width 509 height 31
click at [215, 87] on input "text" at bounding box center [330, 79] width 509 height 31
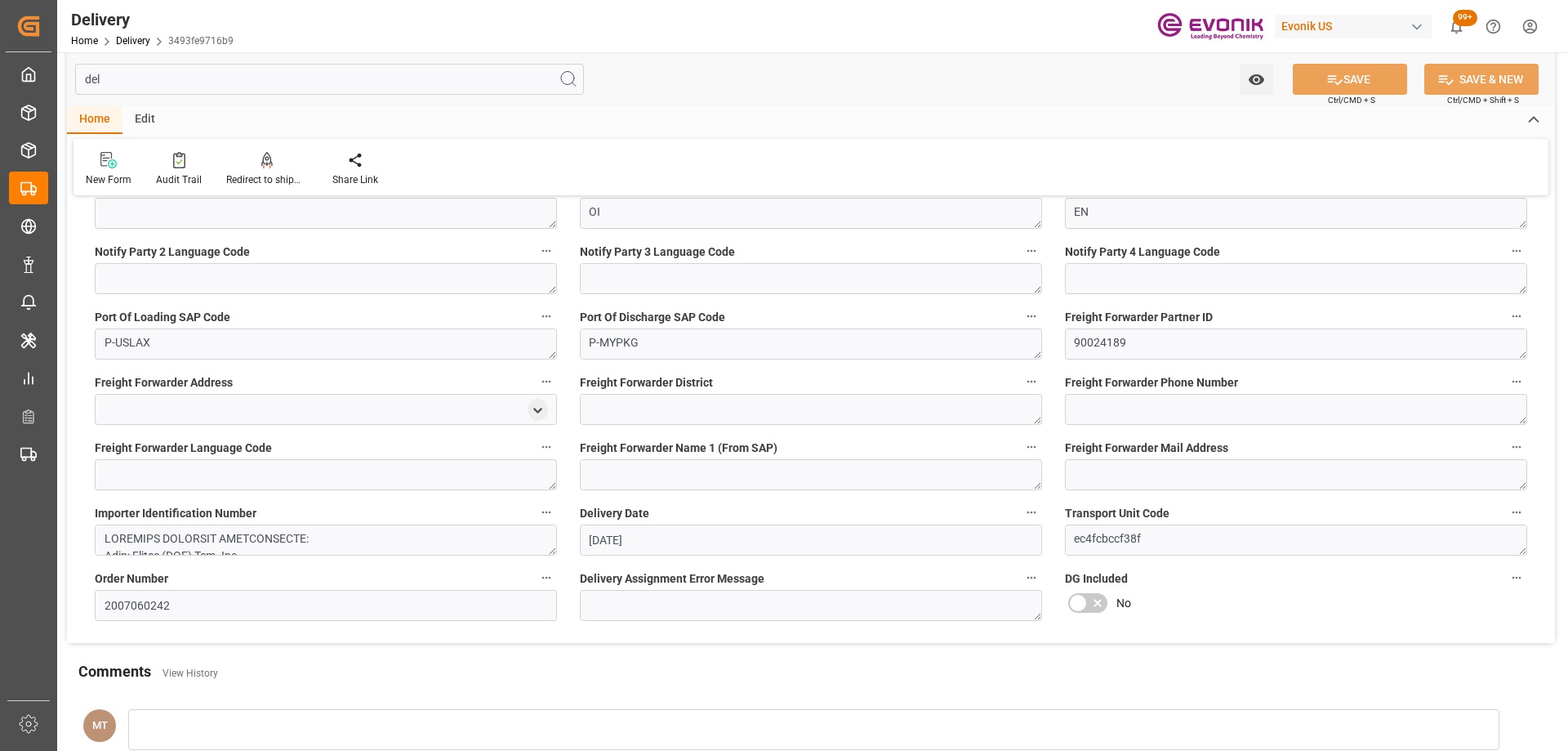
scroll to position [0, 0]
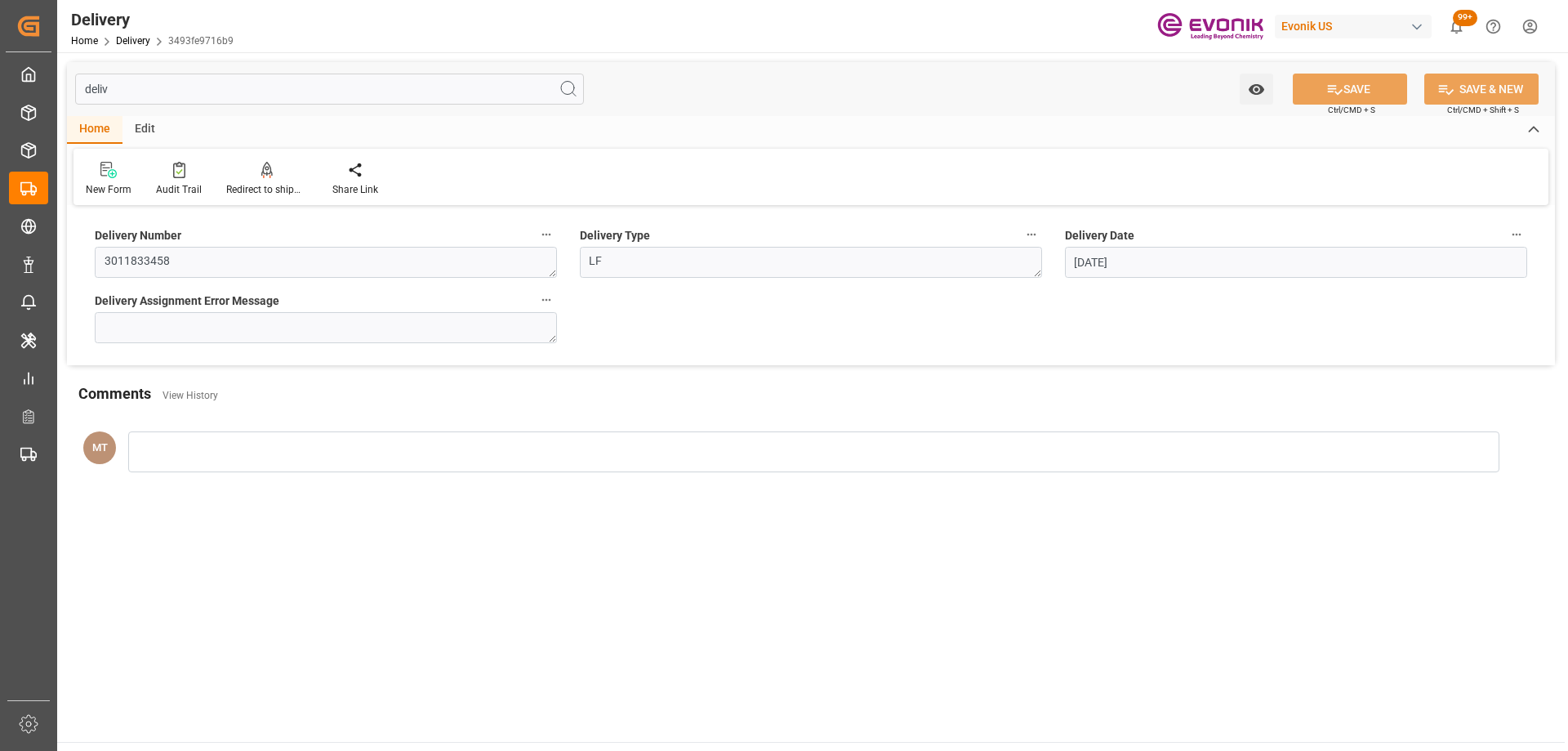
type input "deliv"
drag, startPoint x: 361, startPoint y: 270, endPoint x: 66, endPoint y: 253, distance: 295.5
click at [69, 251] on div "Delivery Number 3011833458 Delivery Type LF Delivery Date 11-15-2025 Delivery A…" at bounding box center [811, 287] width 1488 height 155
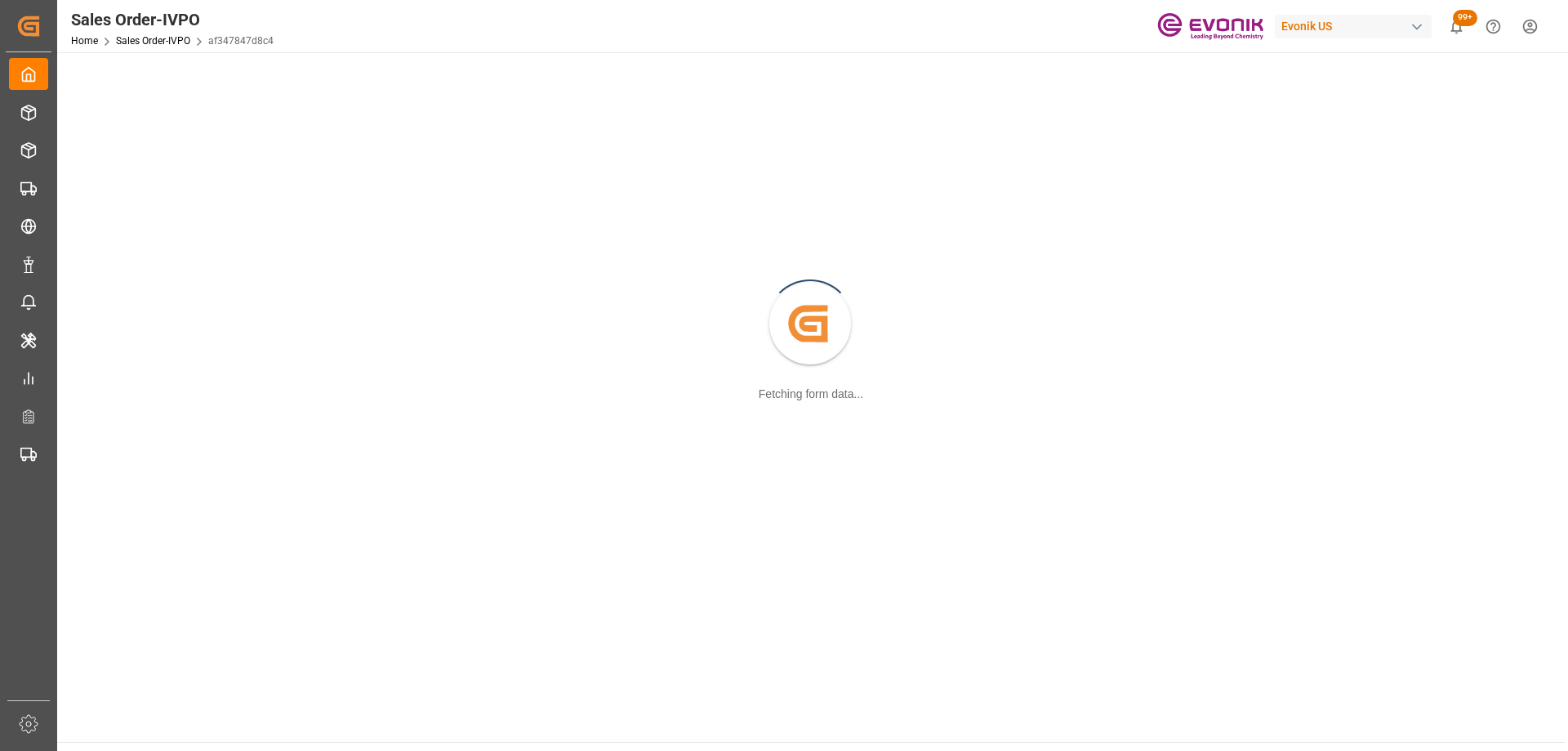
scroll to position [177, 0]
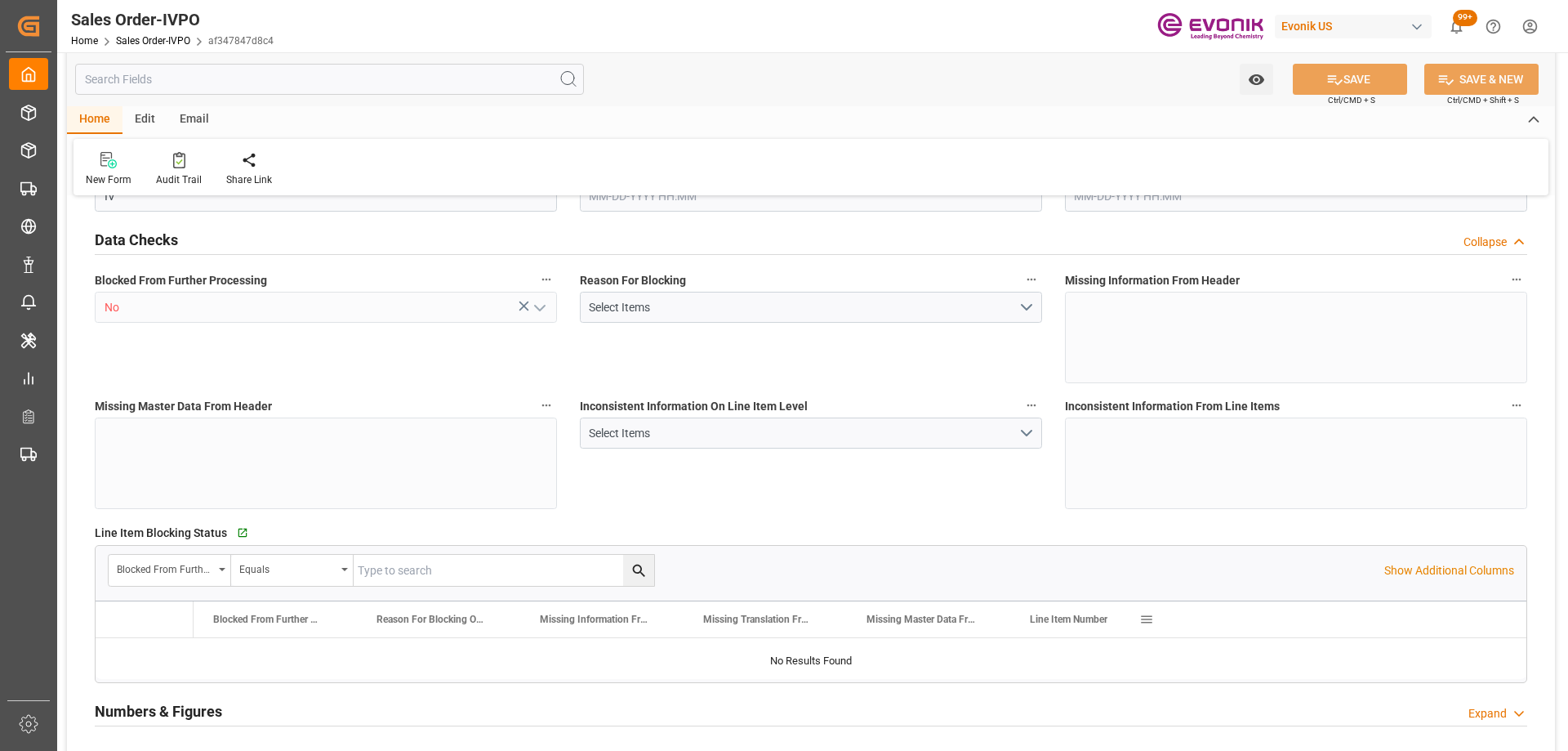
type input "BRSSZ"
type input "0"
type input "1"
type input "2"
type input "1"
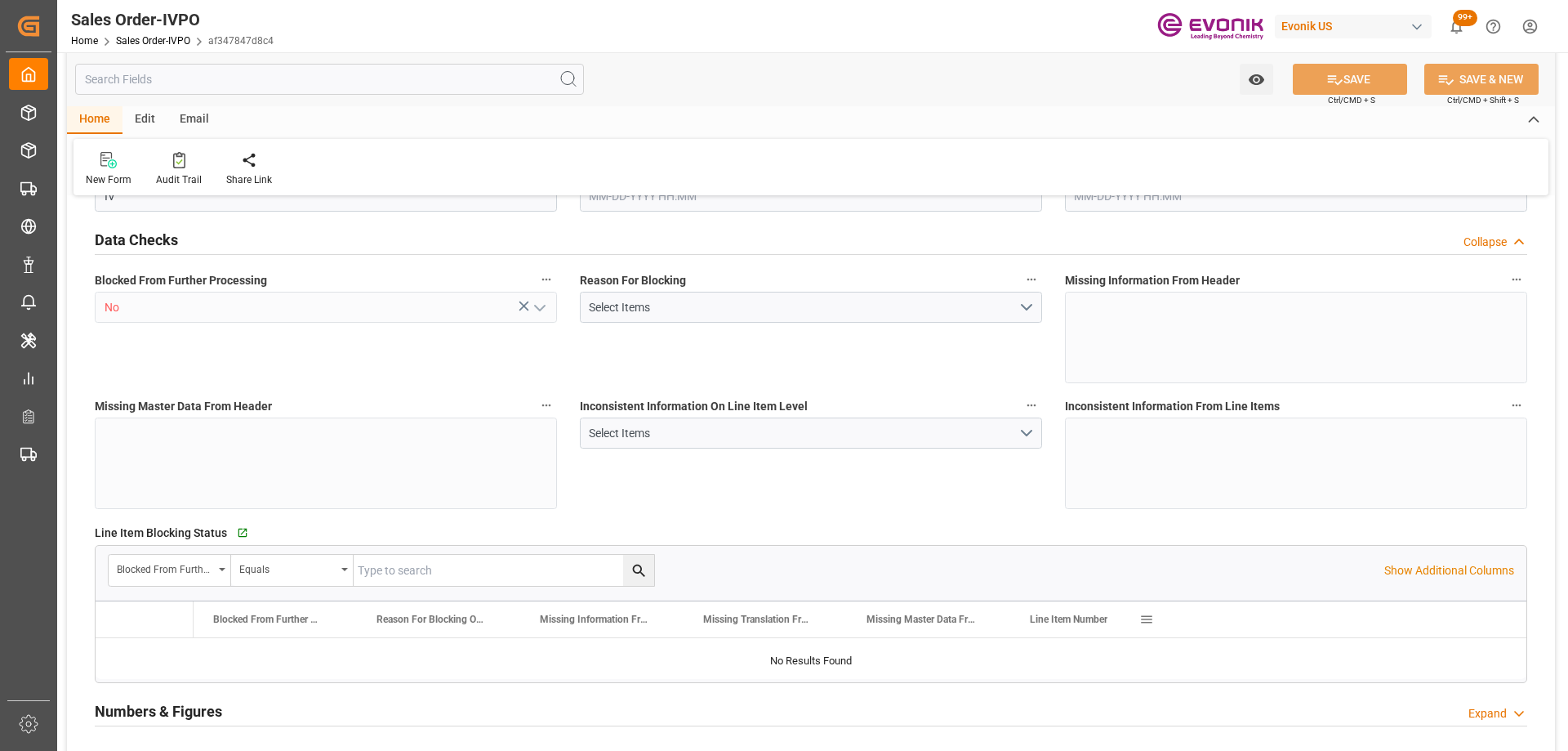
type input "20156.5896"
type input "37.4546"
type input "19000"
type input "60"
type input "09-18-2025 18:23"
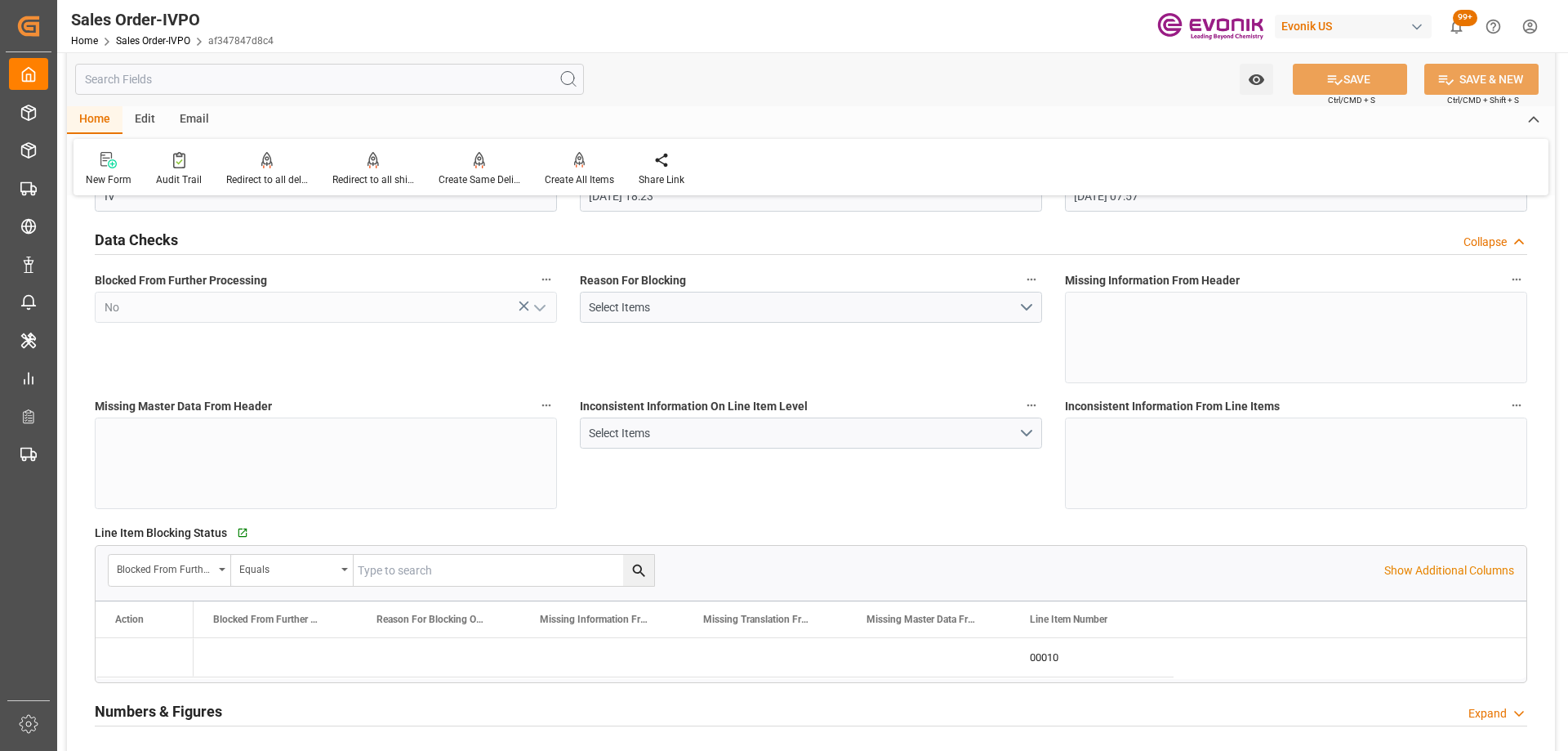
type input "09-19-2025 07:57"
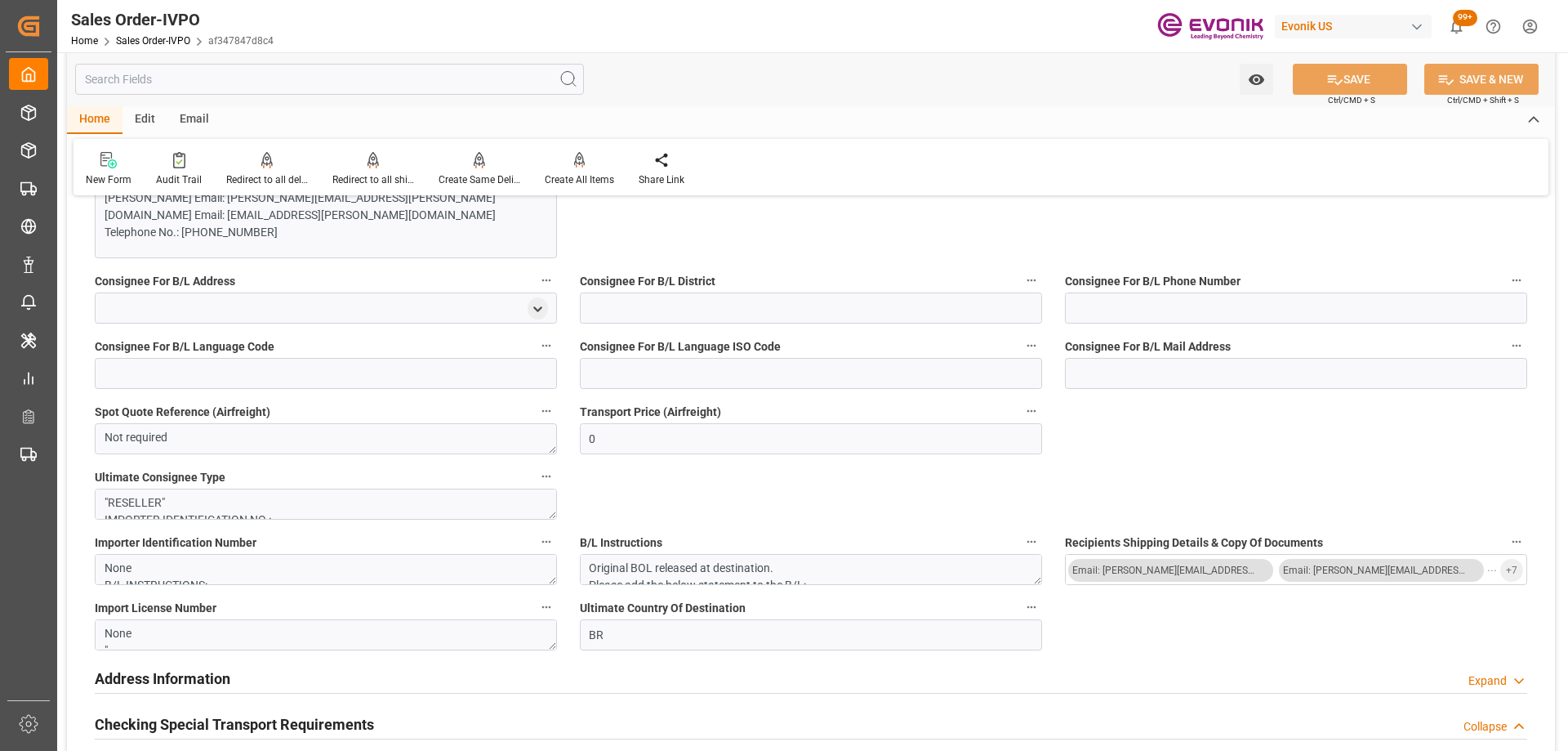
scroll to position [995, 0]
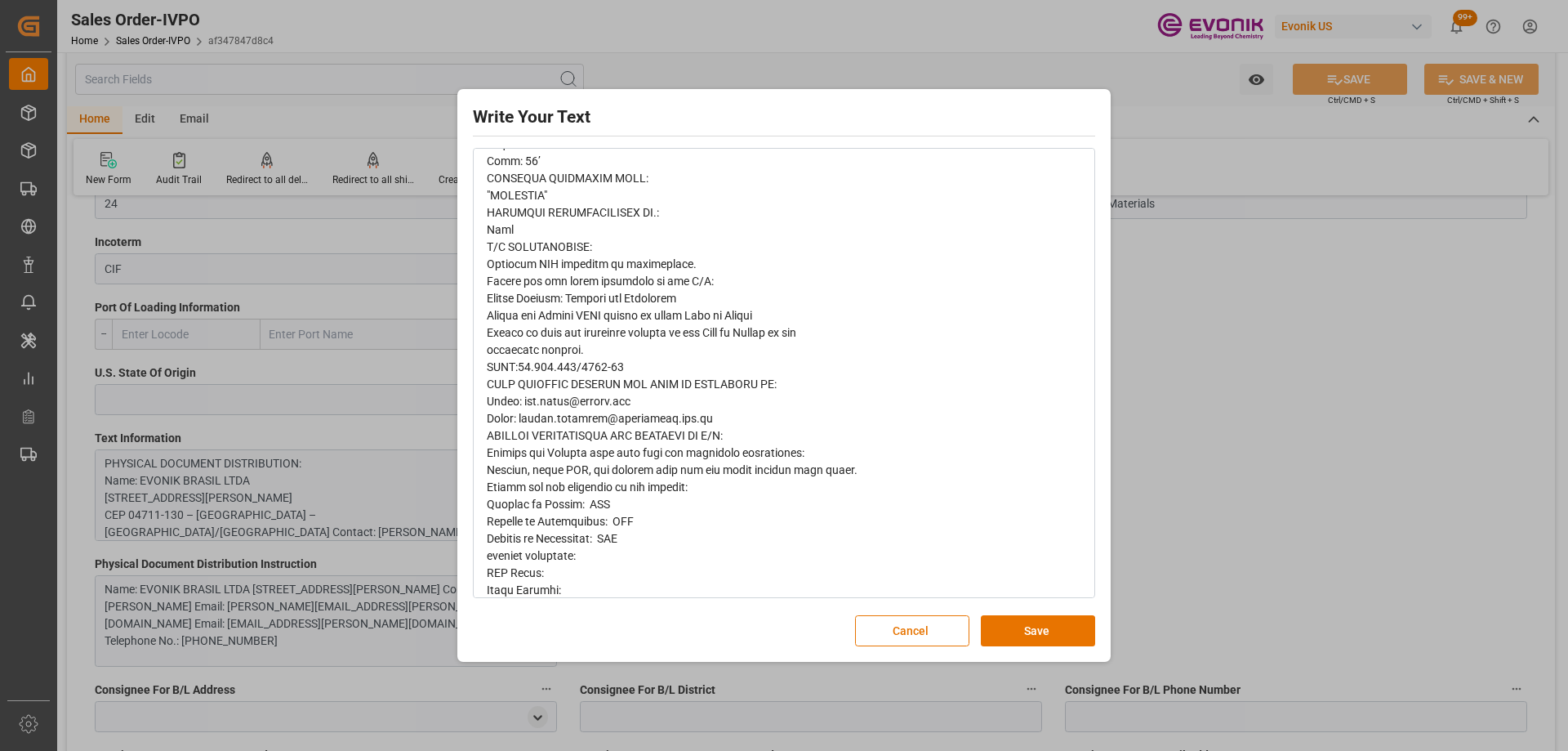
scroll to position [409, 0]
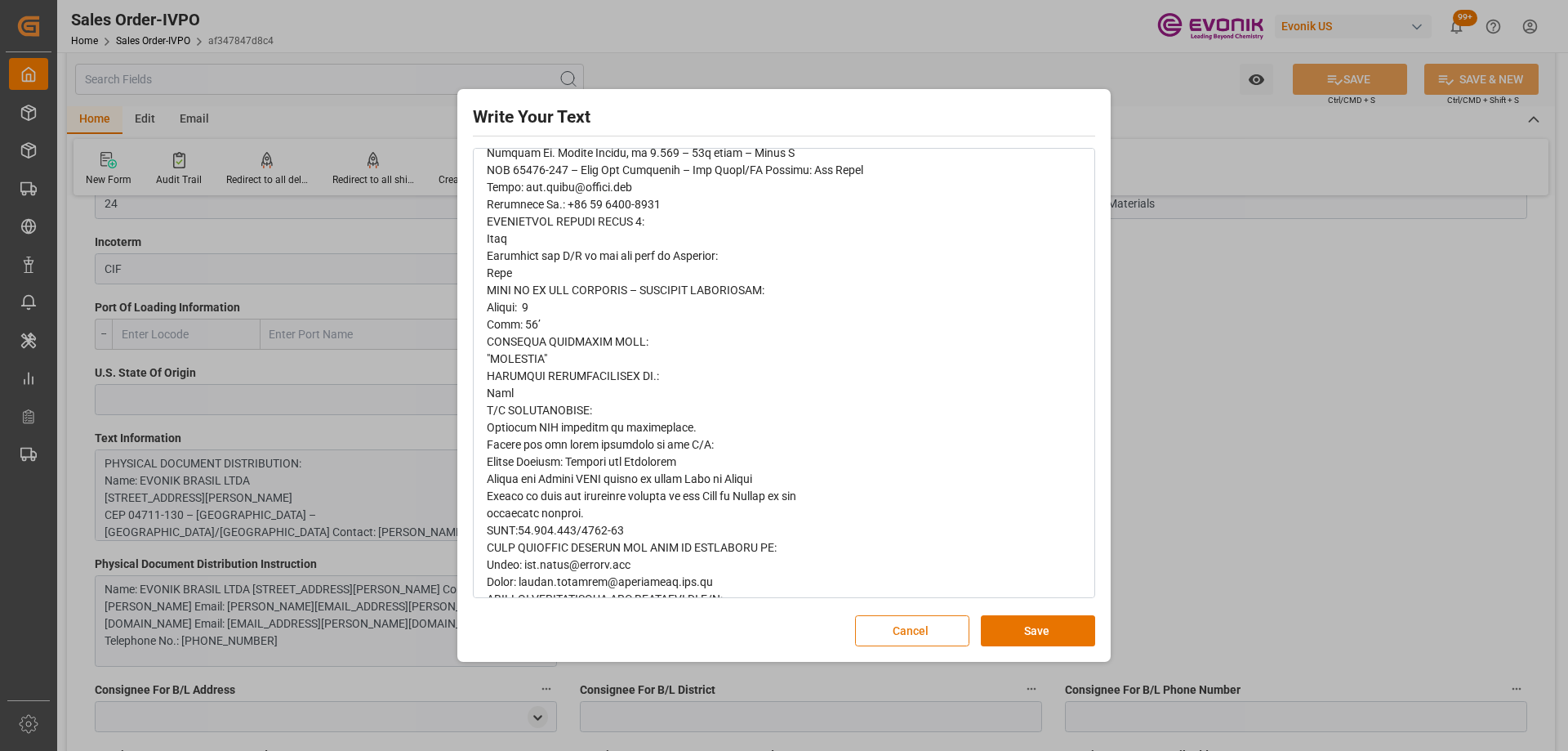
click at [902, 635] on button "Cancel" at bounding box center [912, 630] width 115 height 31
